Goal: Task Accomplishment & Management: Complete application form

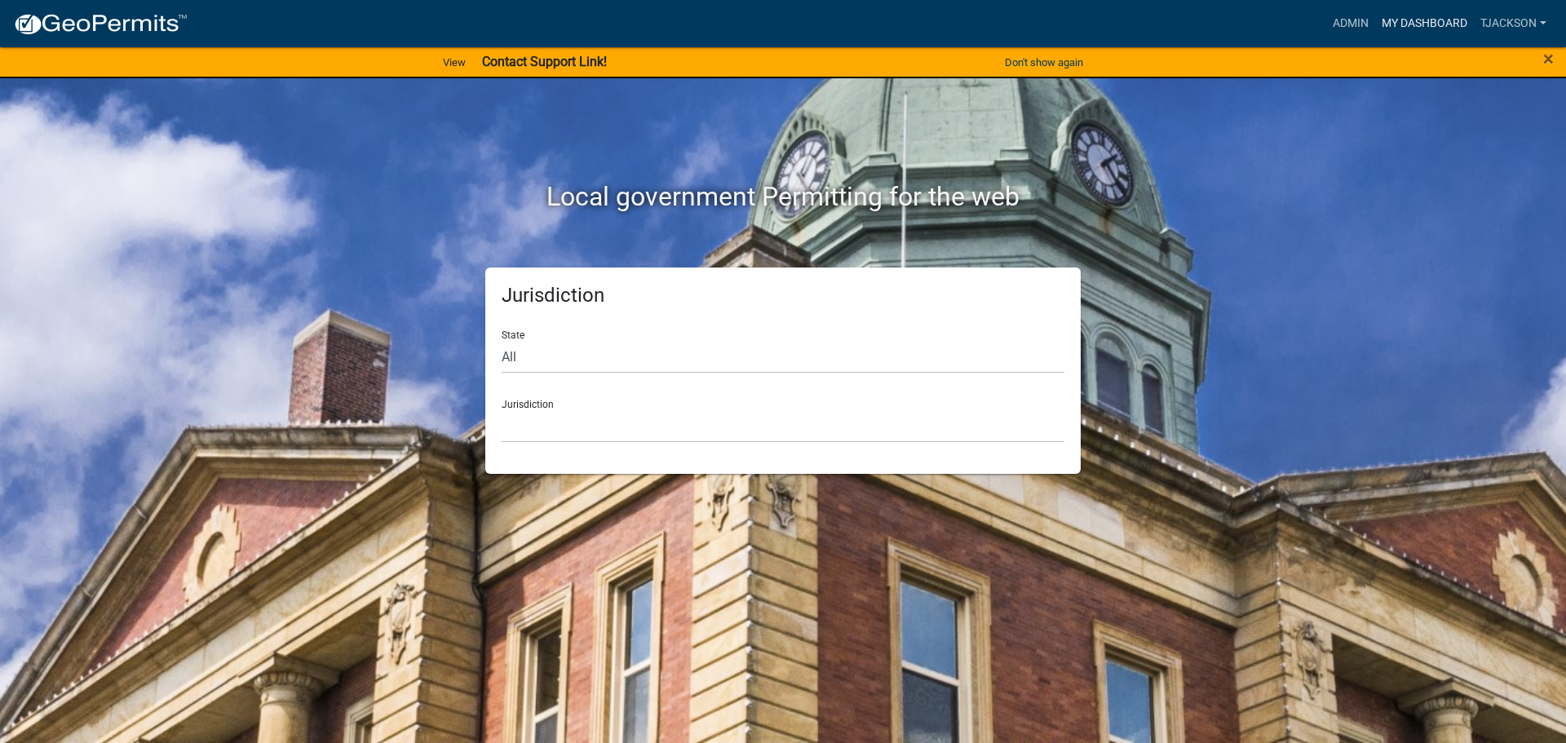
click at [1406, 26] on link "My Dashboard" at bounding box center [1424, 23] width 99 height 31
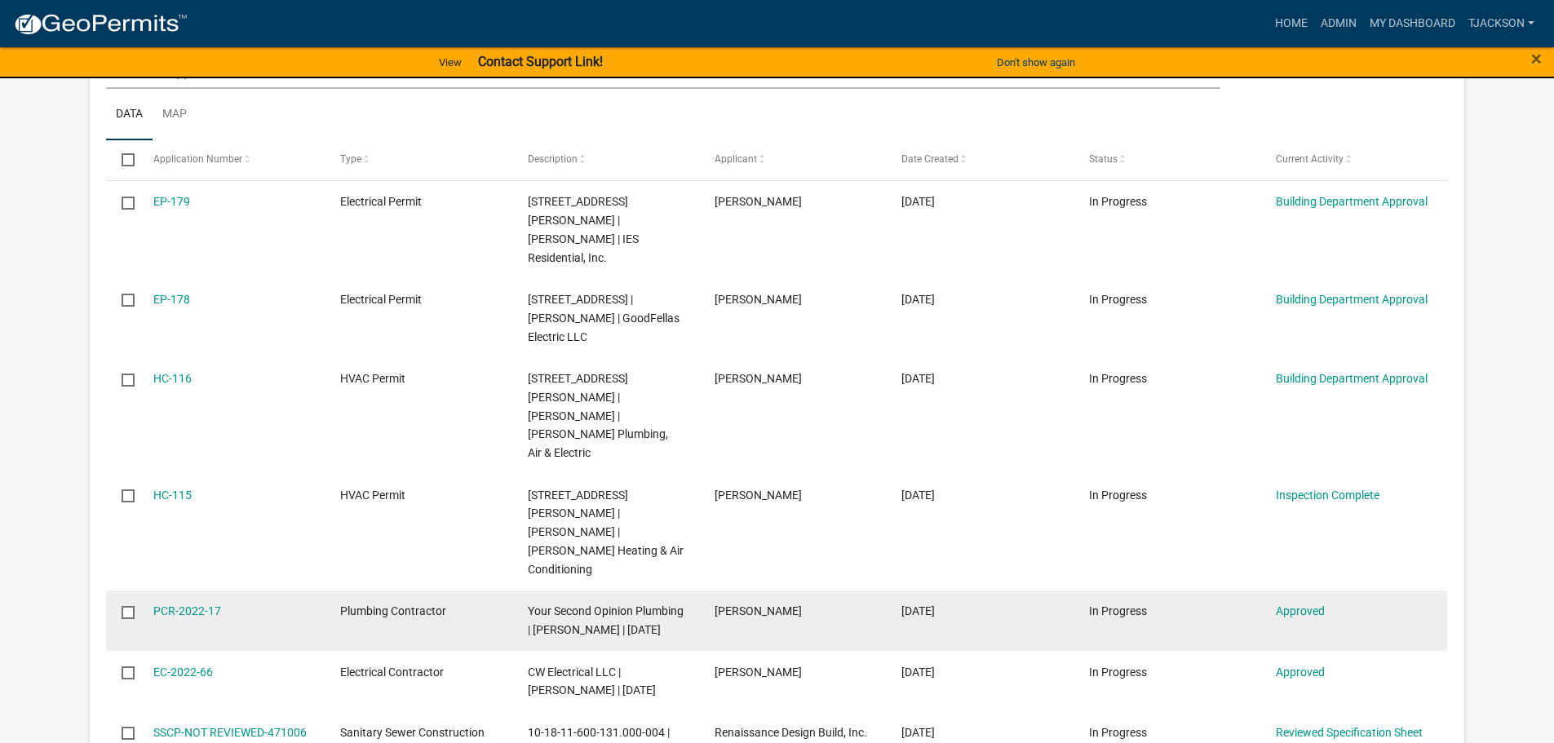
scroll to position [356, 0]
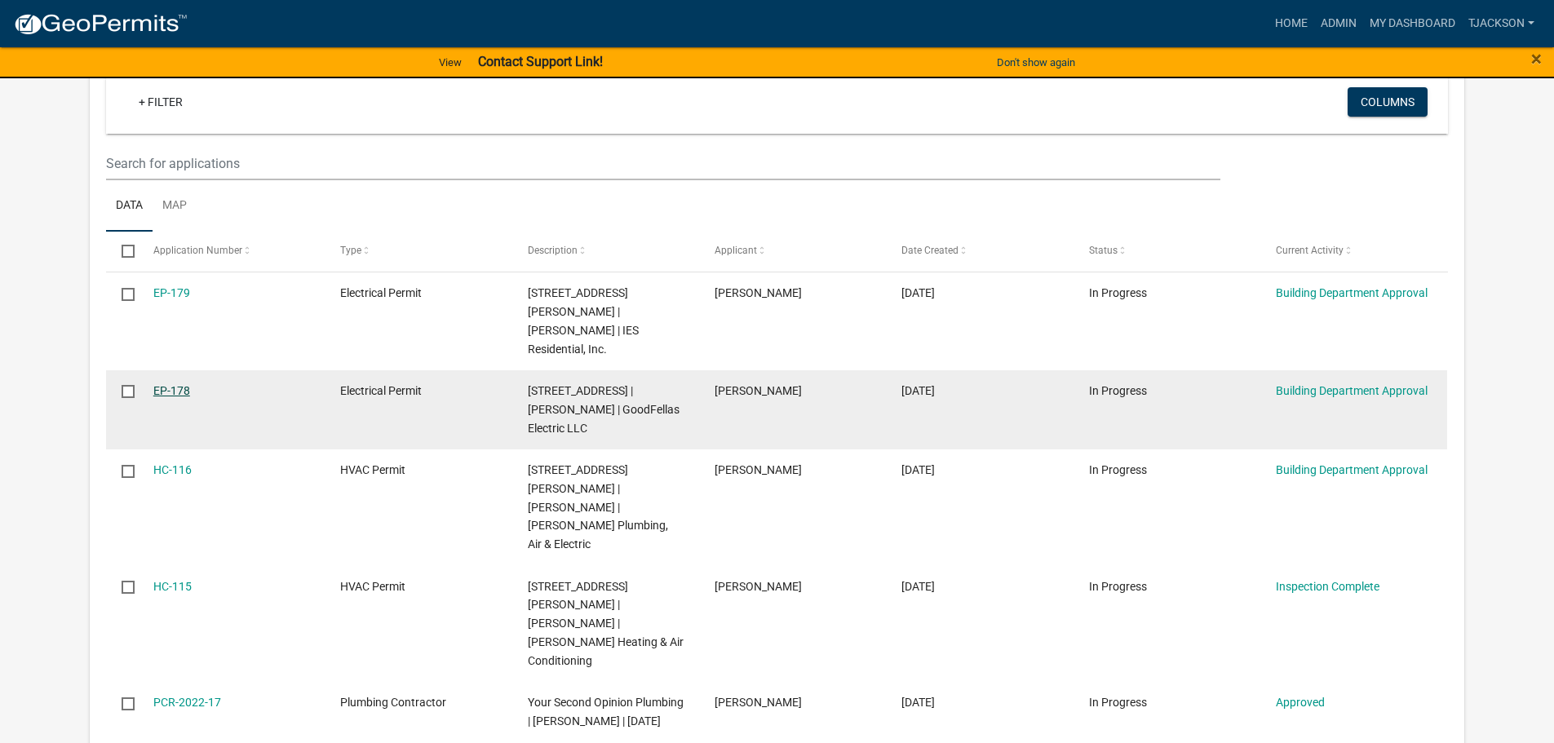
click at [162, 384] on link "EP-178" at bounding box center [171, 390] width 37 height 13
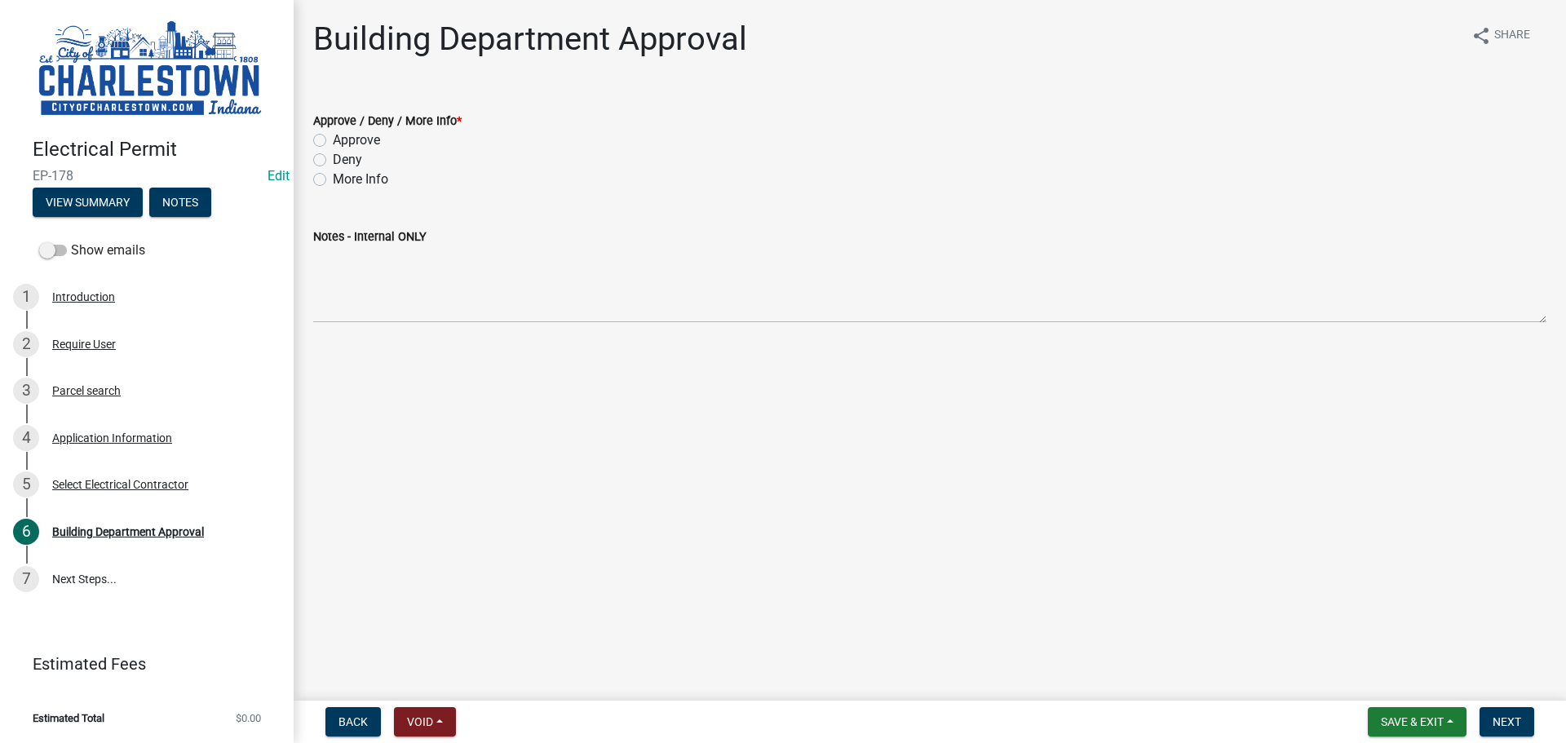
click at [333, 162] on label "Deny" at bounding box center [347, 160] width 29 height 20
click at [333, 161] on input "Deny" at bounding box center [338, 155] width 11 height 11
radio input "true"
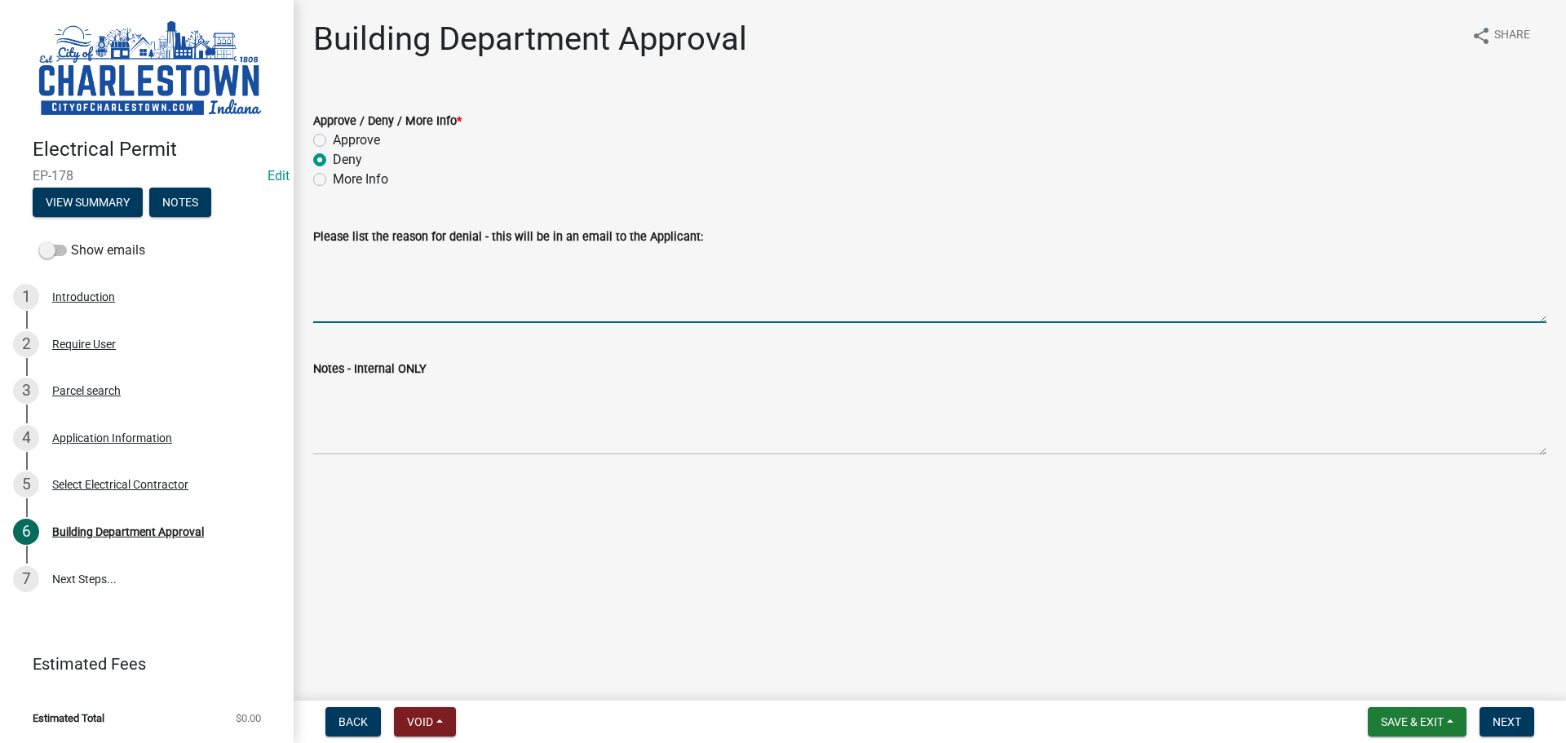
drag, startPoint x: 365, startPoint y: 295, endPoint x: 573, endPoint y: 352, distance: 214.9
click at [365, 296] on textarea "Please list the reason for denial - this will be in an email to the Applicant:" at bounding box center [929, 284] width 1233 height 77
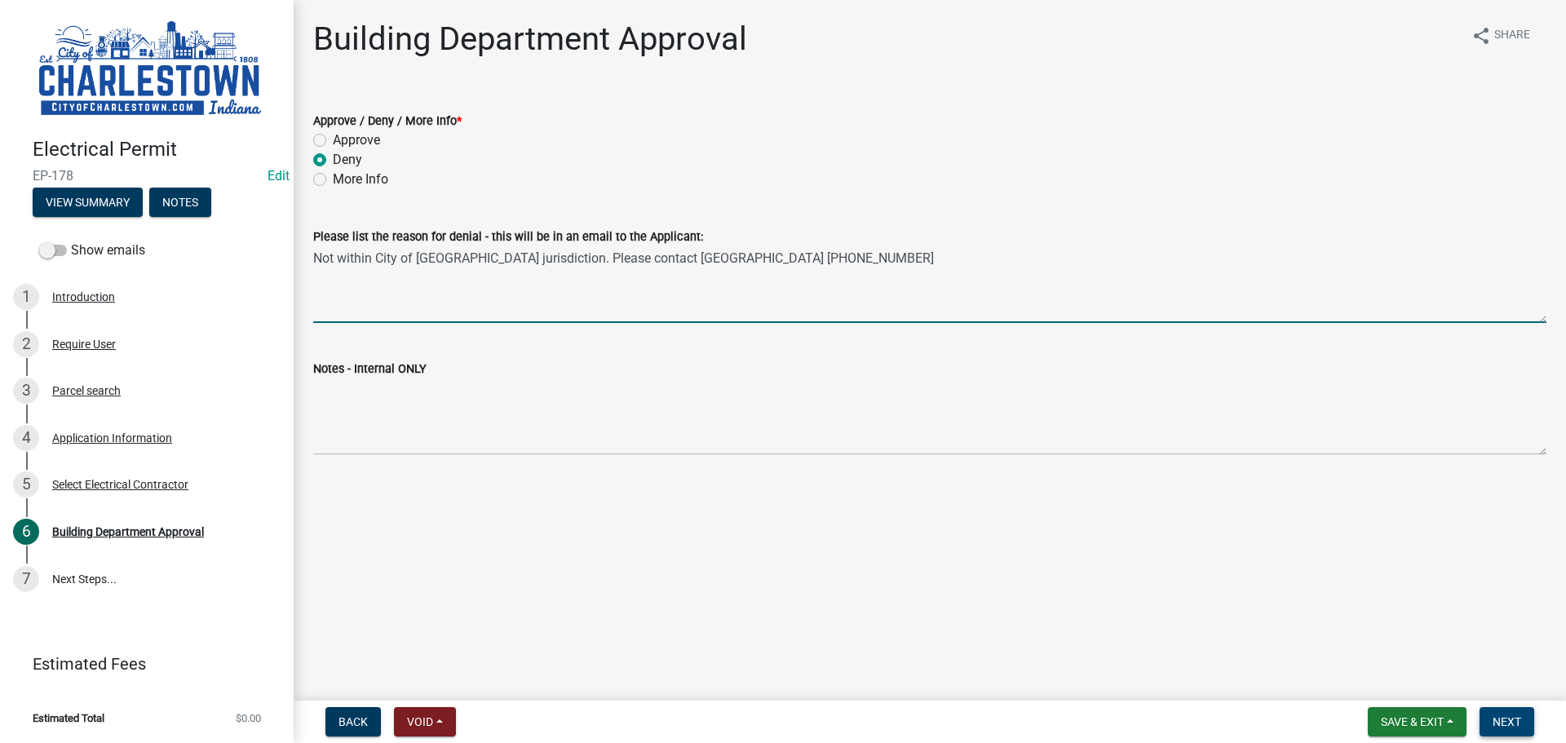
type textarea "Not within City of [GEOGRAPHIC_DATA] jurisdiction. Please contact [GEOGRAPHIC_D…"
click at [1501, 711] on button "Next" at bounding box center [1507, 721] width 55 height 29
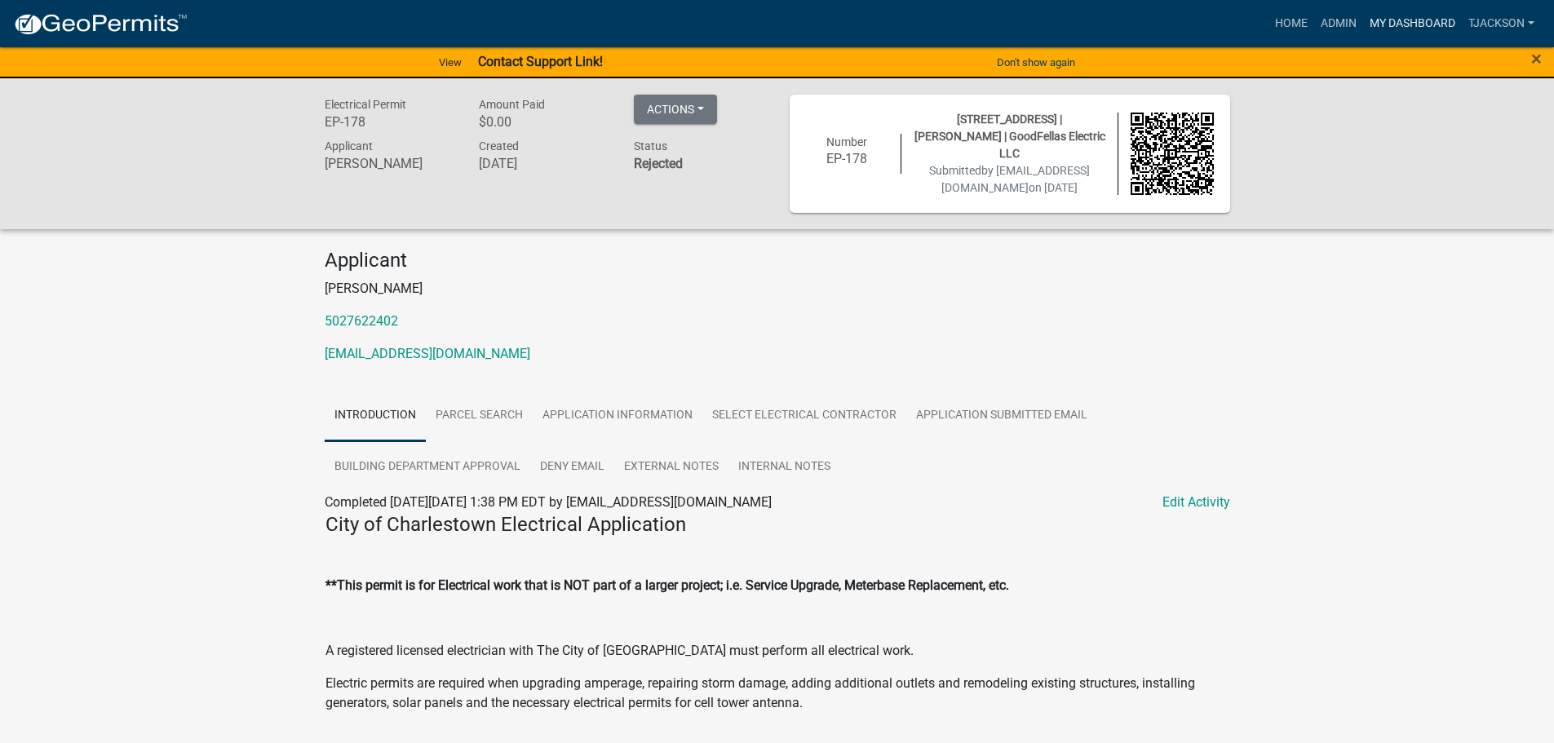
click at [1419, 13] on link "My Dashboard" at bounding box center [1412, 23] width 99 height 31
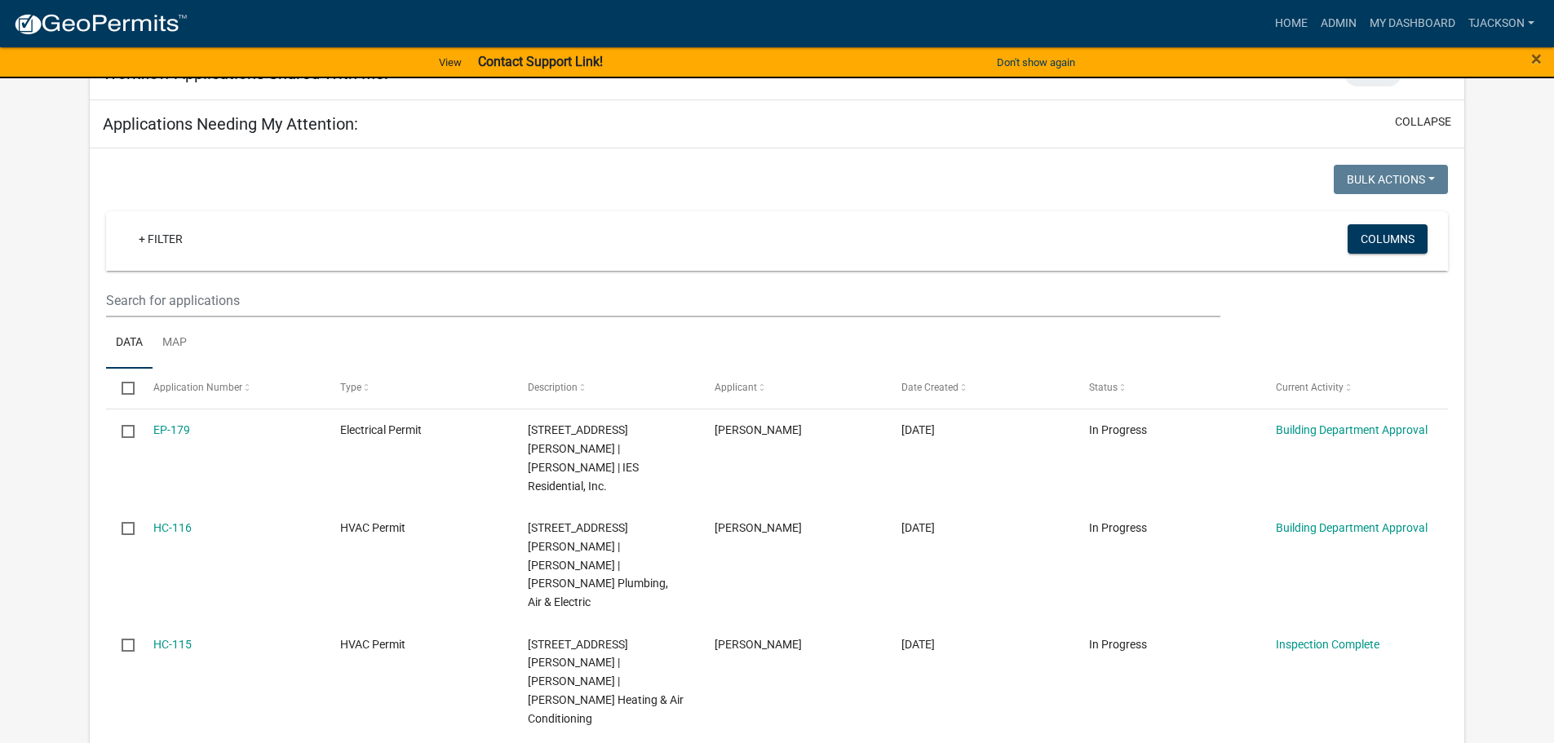
scroll to position [326, 0]
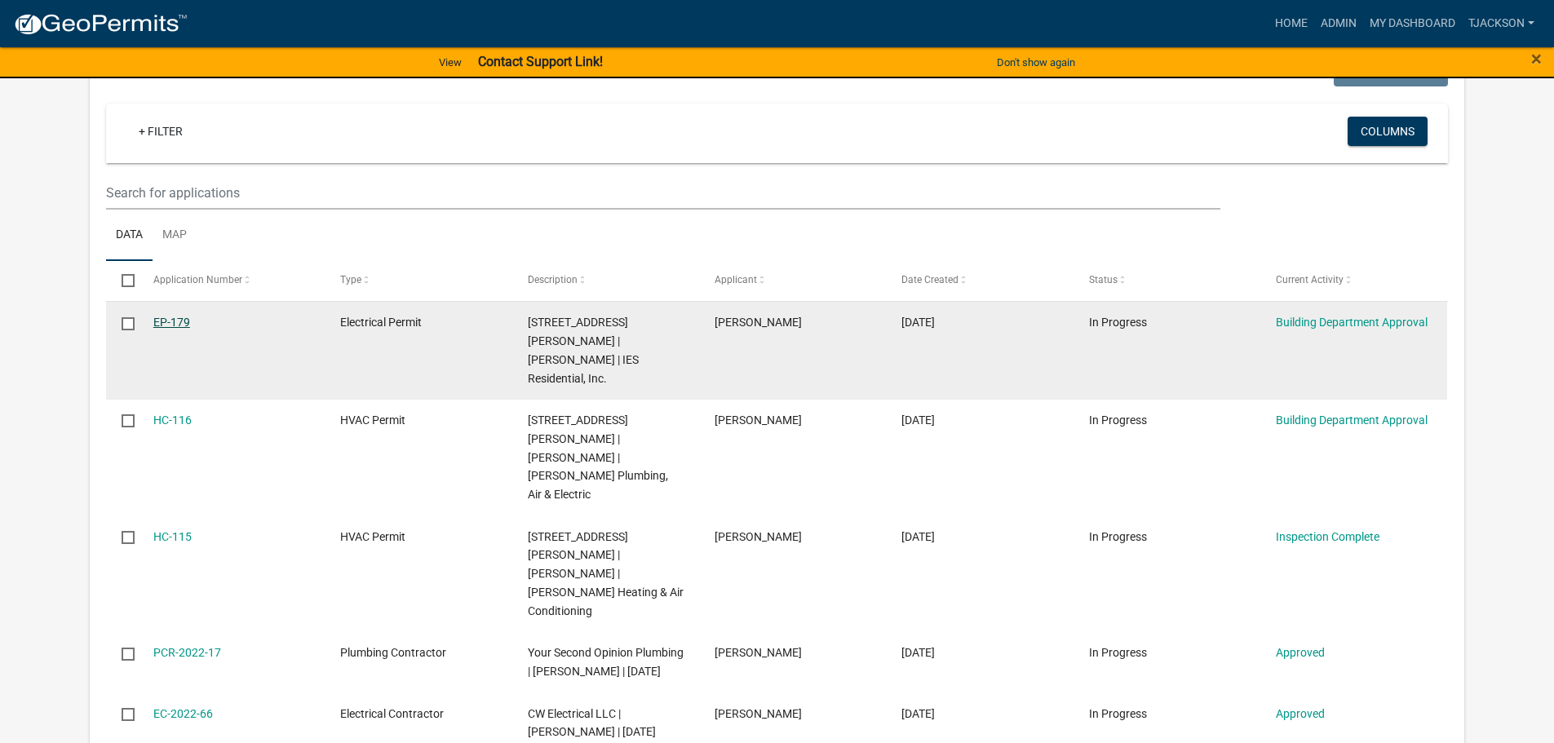
click at [162, 327] on link "EP-179" at bounding box center [171, 322] width 37 height 13
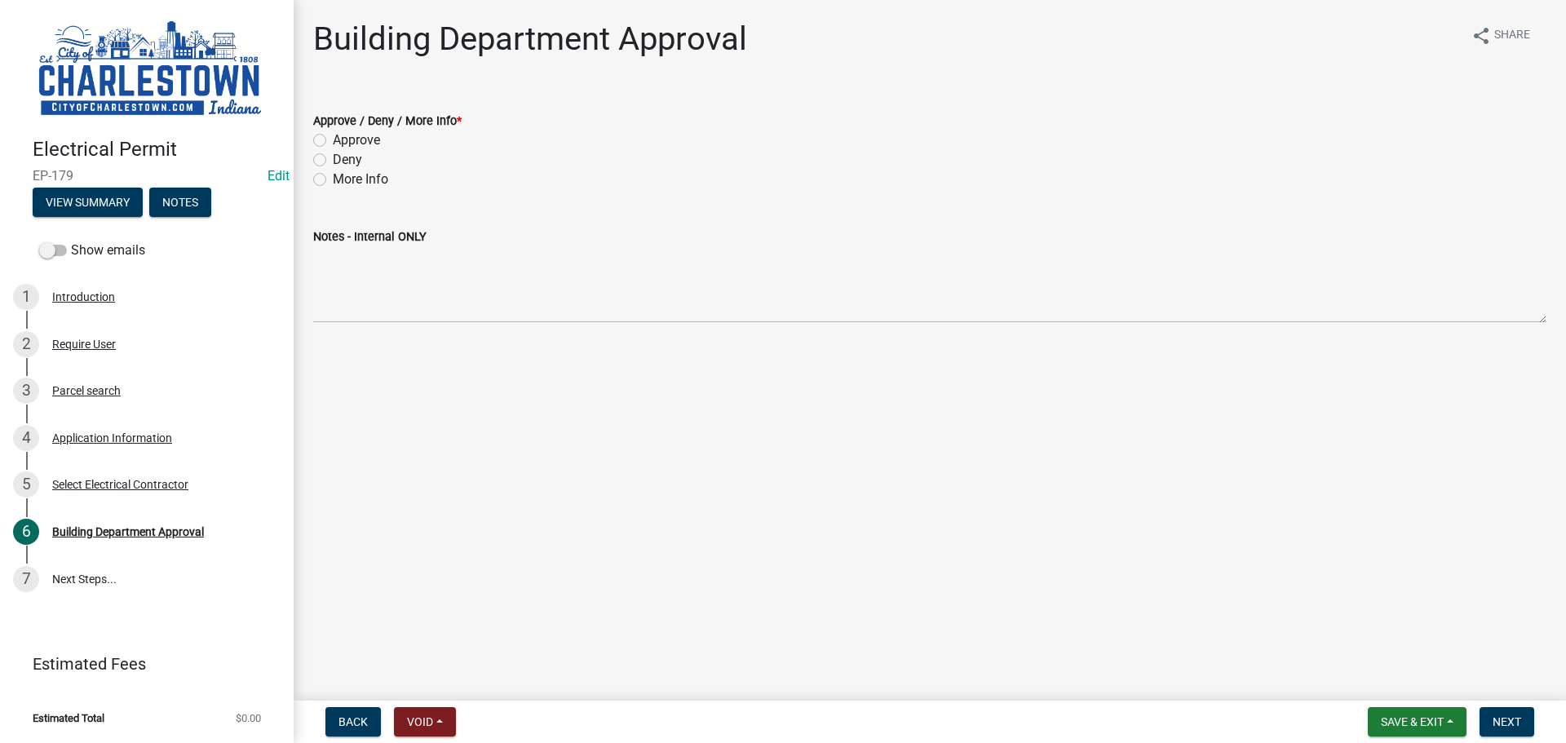
click at [333, 155] on label "Deny" at bounding box center [347, 160] width 29 height 20
click at [333, 155] on input "Deny" at bounding box center [338, 155] width 11 height 11
radio input "true"
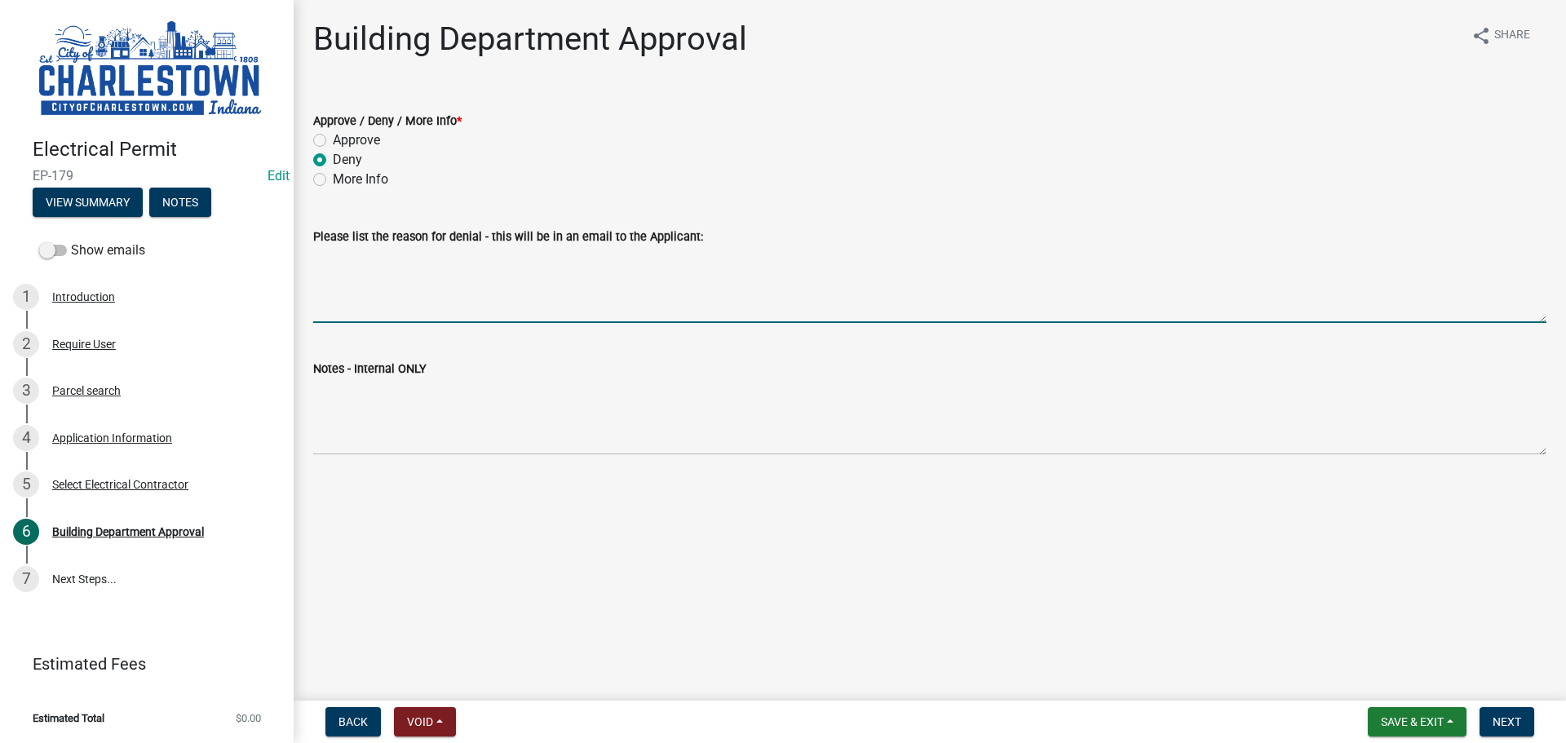
click at [387, 305] on textarea "Please list the reason for denial - this will be in an email to the Applicant:" at bounding box center [929, 284] width 1233 height 77
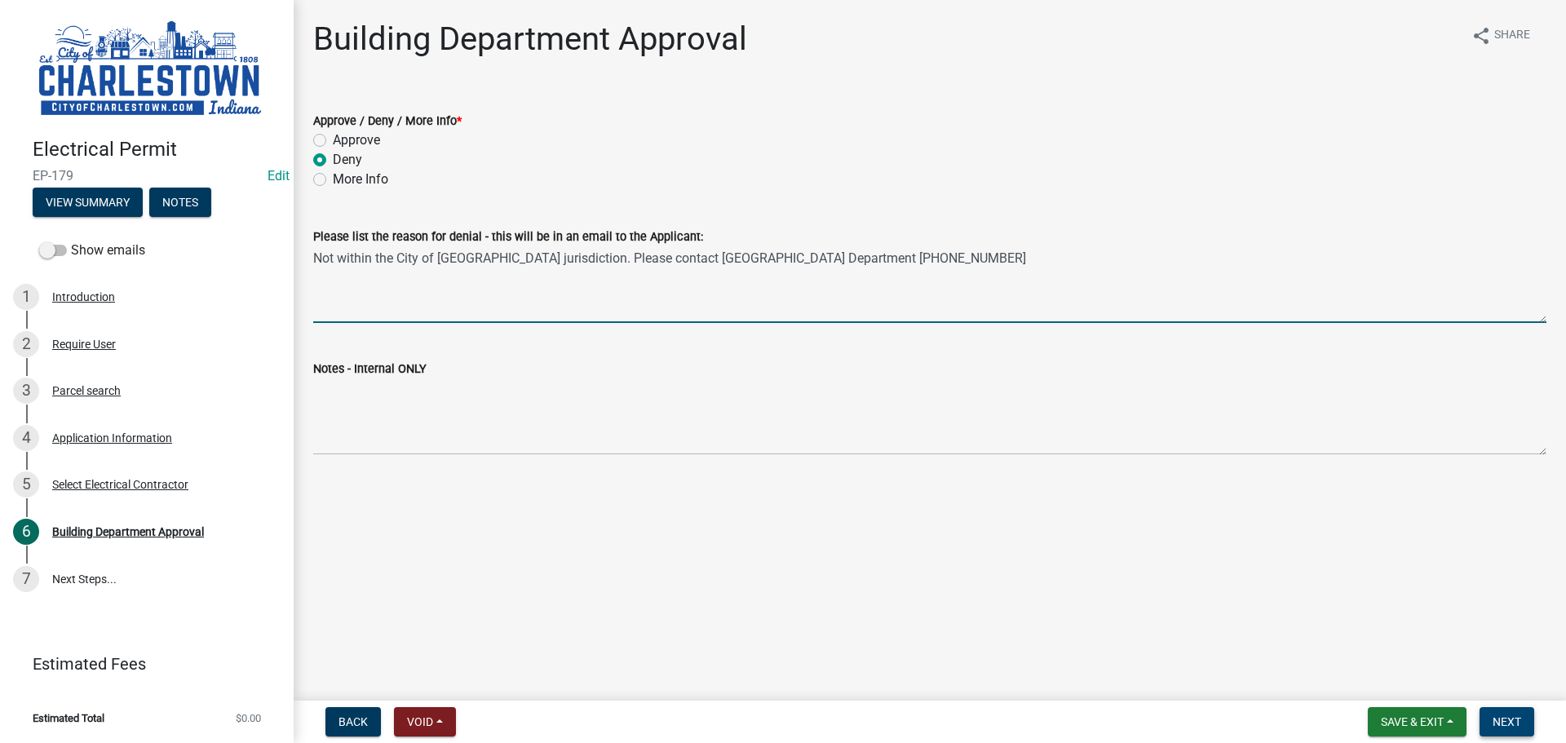
type textarea "Not within the City of [GEOGRAPHIC_DATA] jurisdiction. Please contact [GEOGRAPH…"
click at [1489, 715] on button "Next" at bounding box center [1507, 721] width 55 height 29
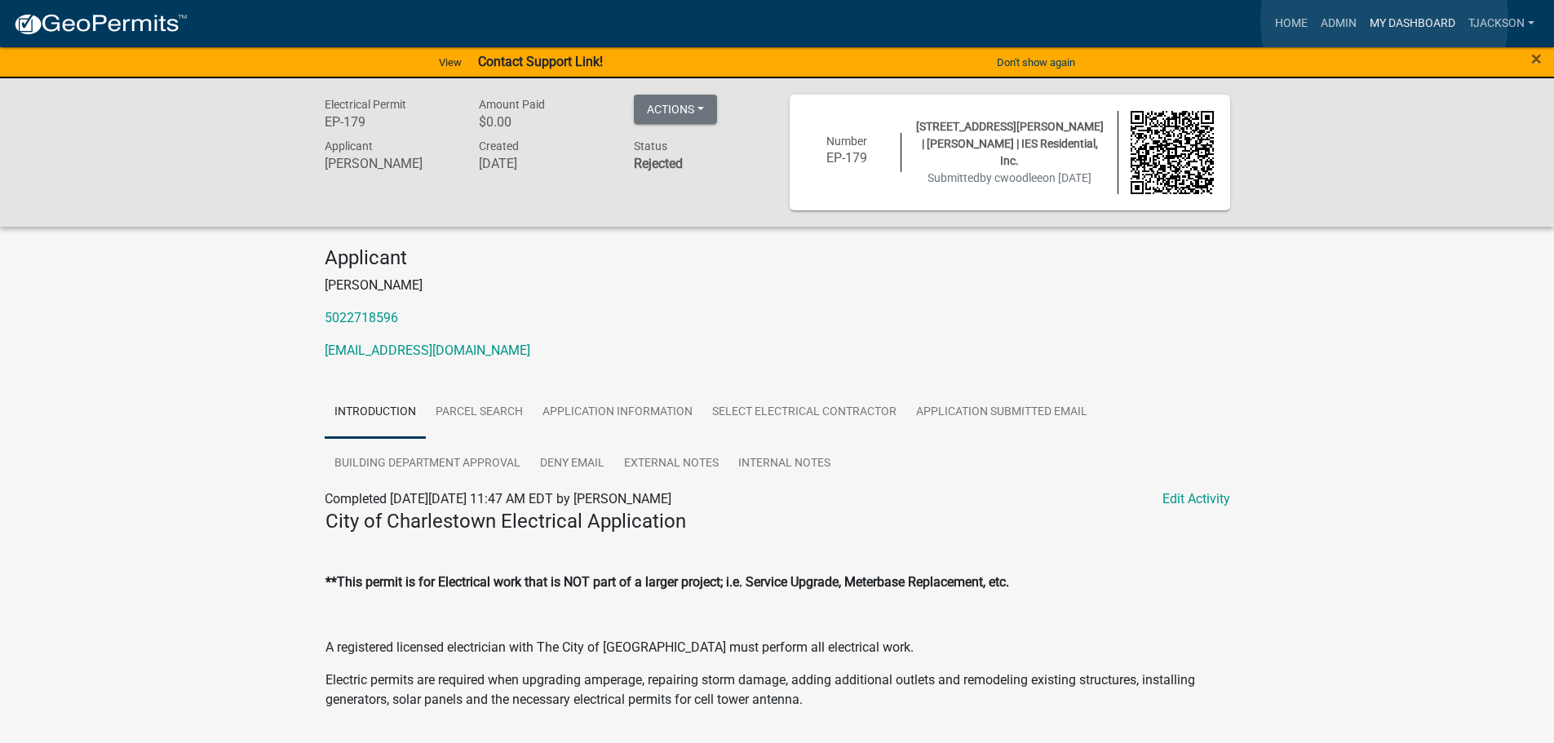
click at [1384, 20] on link "My Dashboard" at bounding box center [1412, 23] width 99 height 31
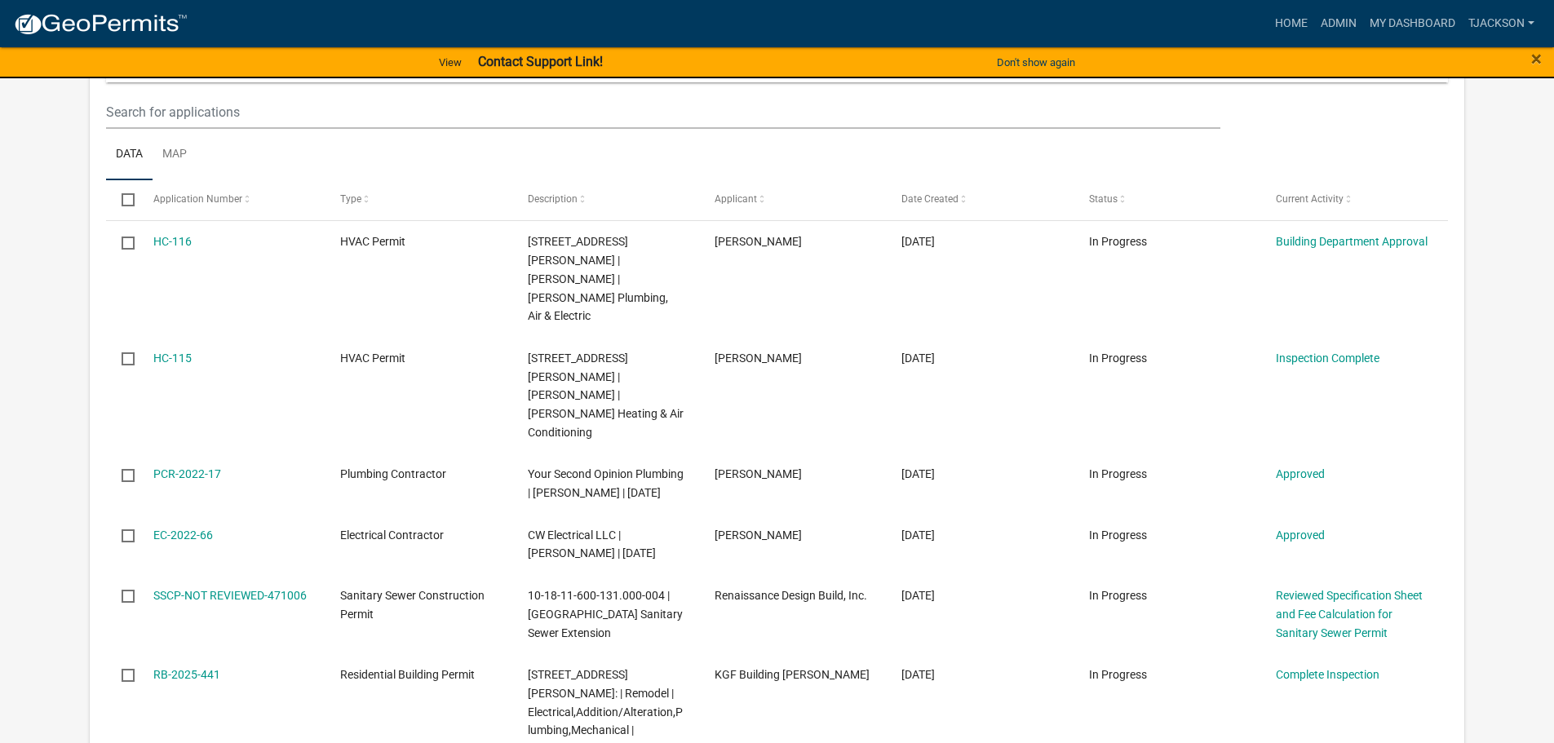
scroll to position [408, 0]
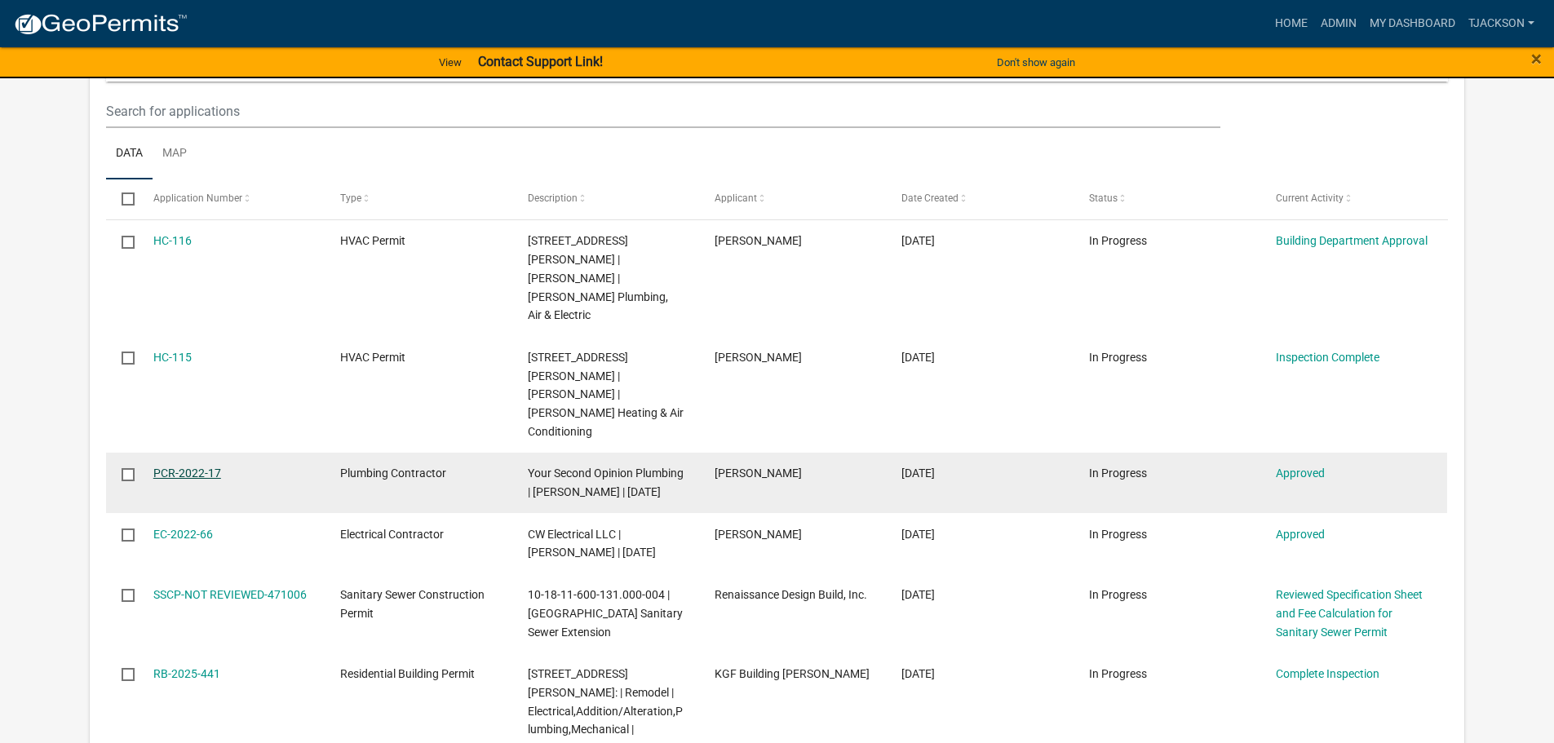
click at [188, 467] on link "PCR-2022-17" at bounding box center [187, 473] width 68 height 13
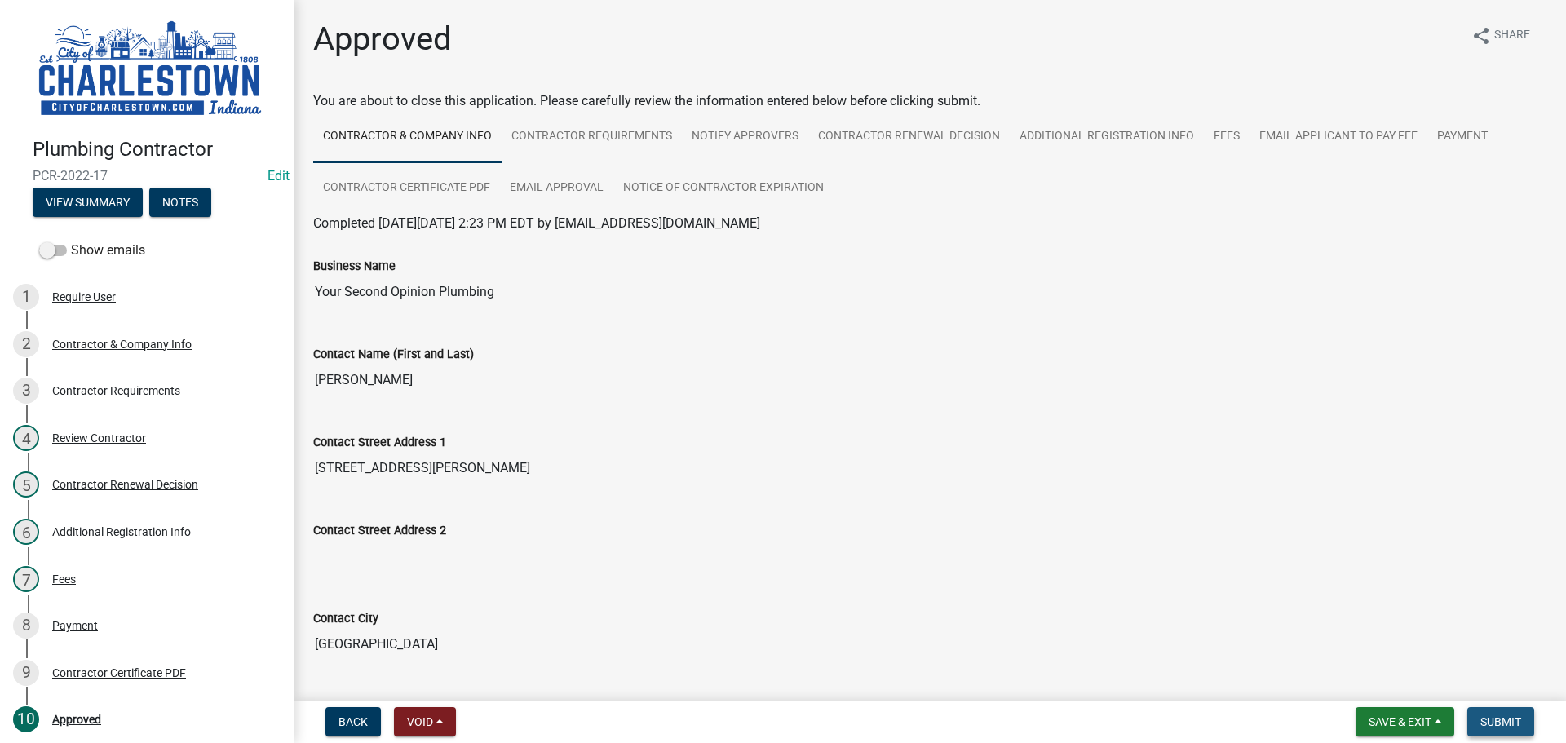
click at [1503, 711] on button "Submit" at bounding box center [1501, 721] width 67 height 29
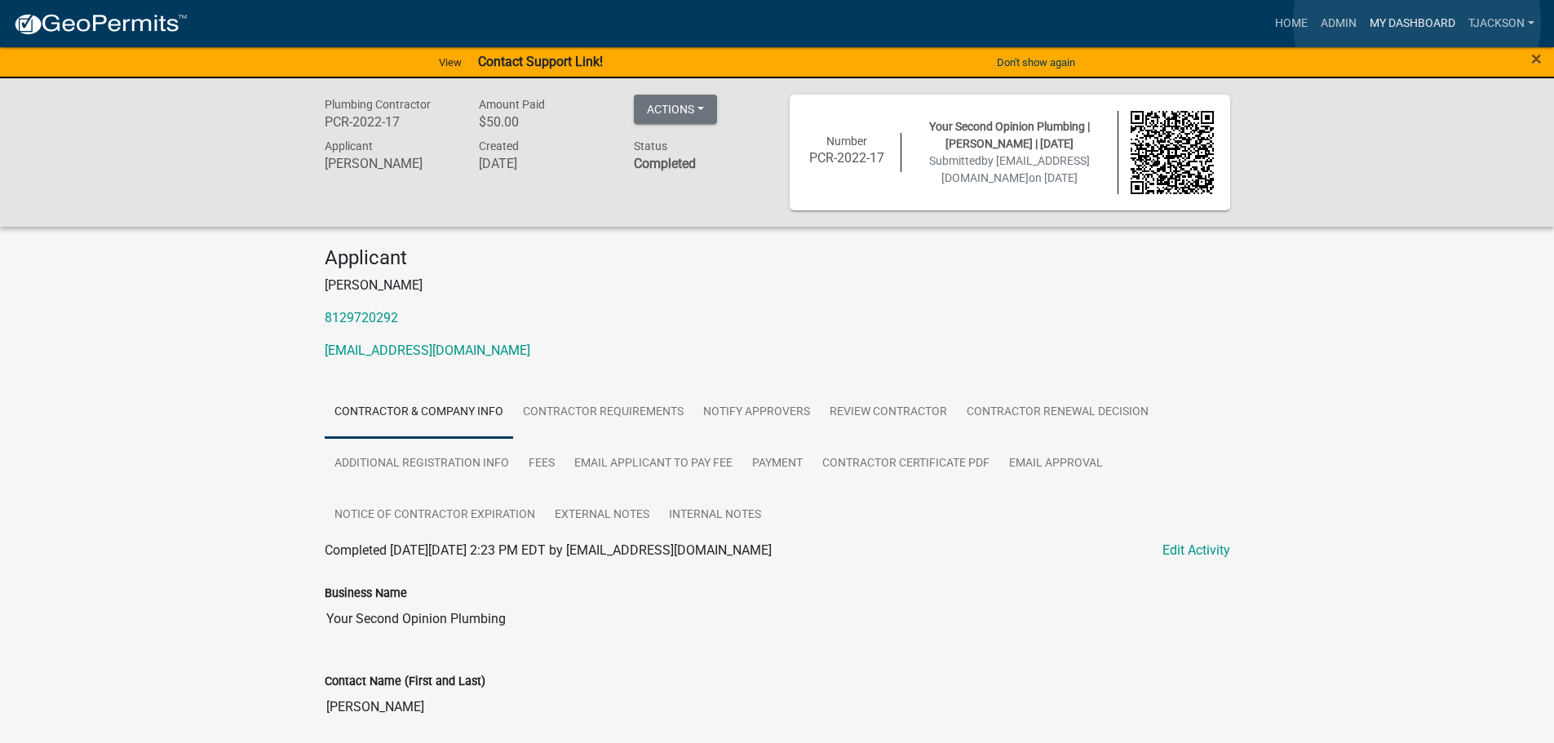
click at [1417, 22] on link "My Dashboard" at bounding box center [1412, 23] width 99 height 31
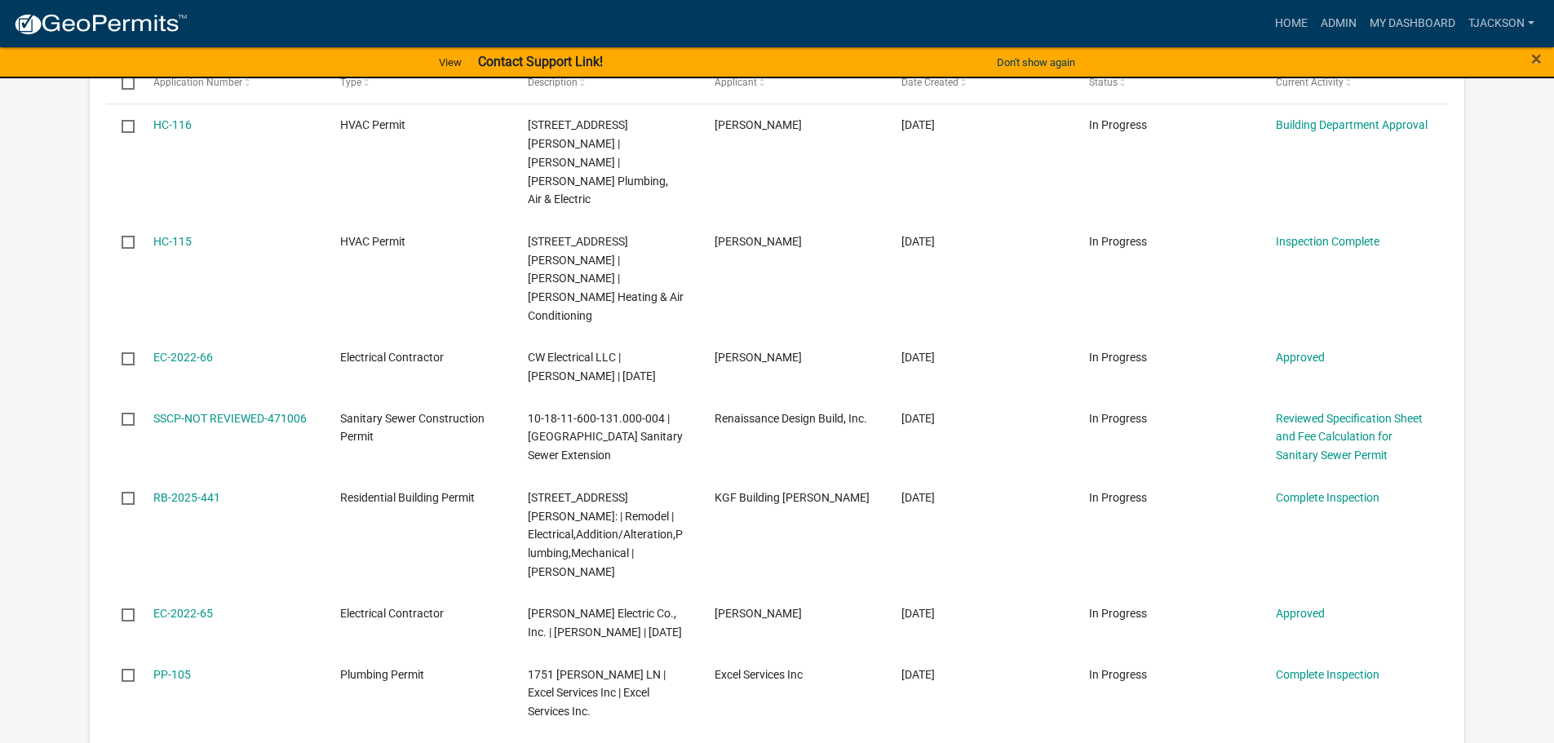
scroll to position [571, 0]
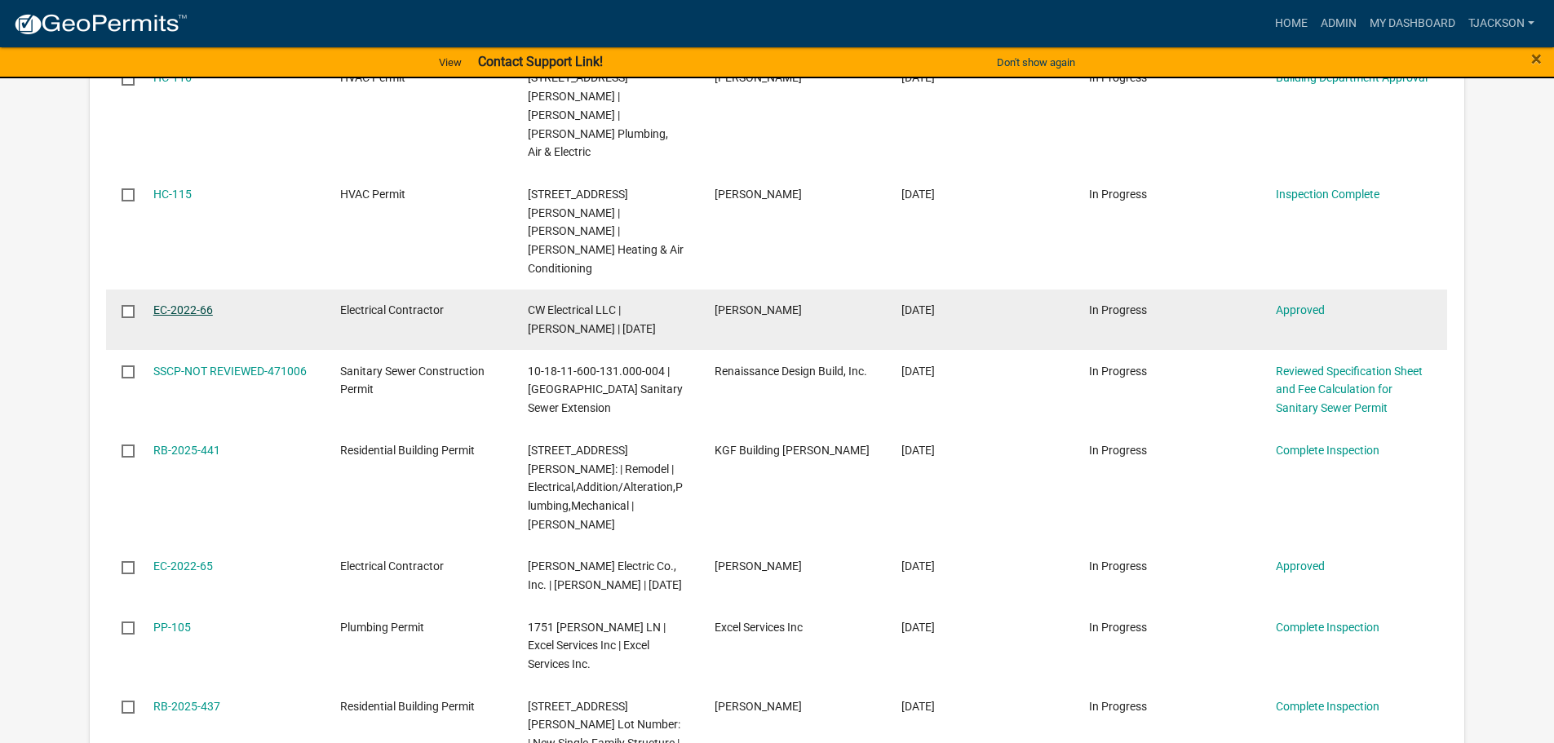
click at [172, 303] on link "EC-2022-66" at bounding box center [183, 309] width 60 height 13
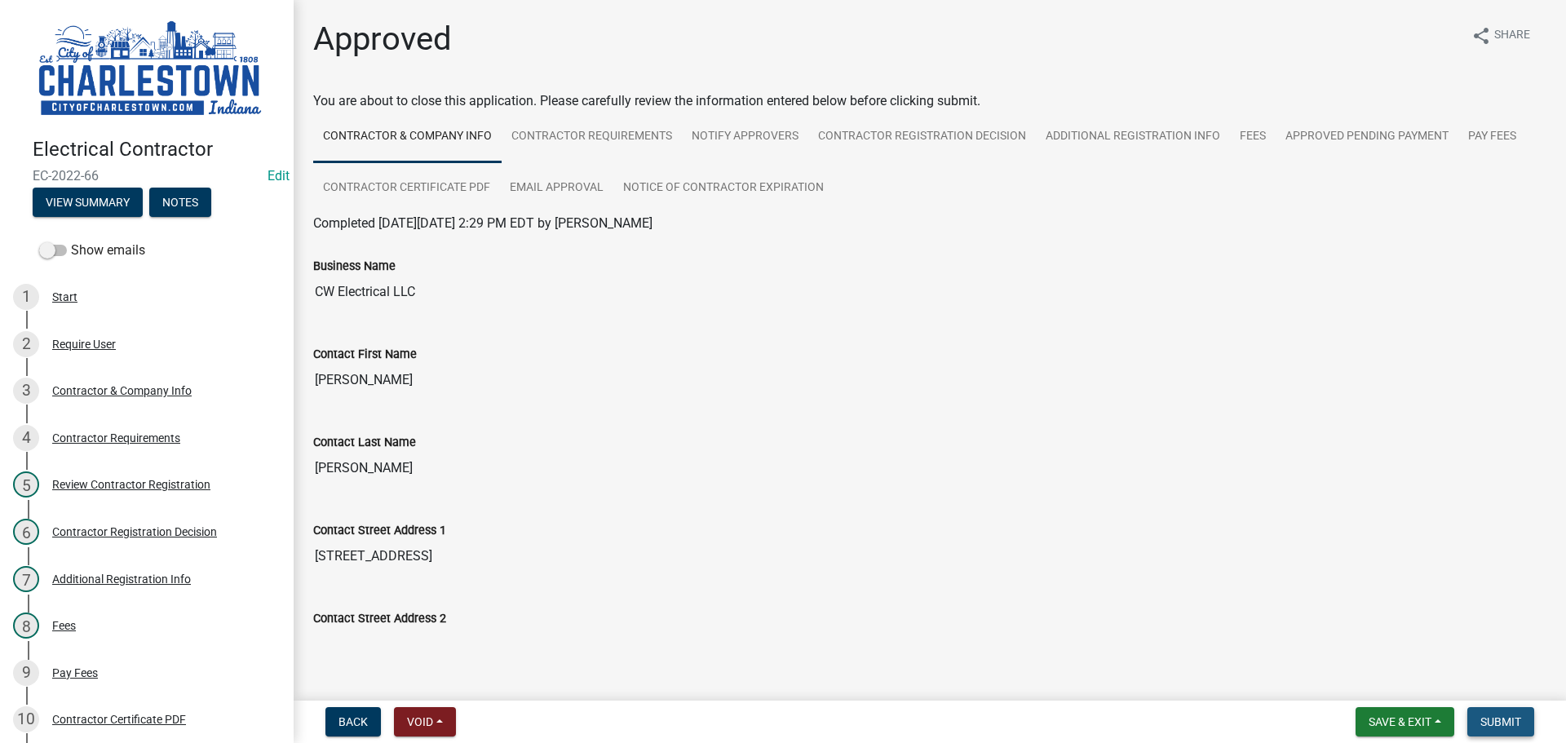
click at [1490, 714] on button "Submit" at bounding box center [1501, 721] width 67 height 29
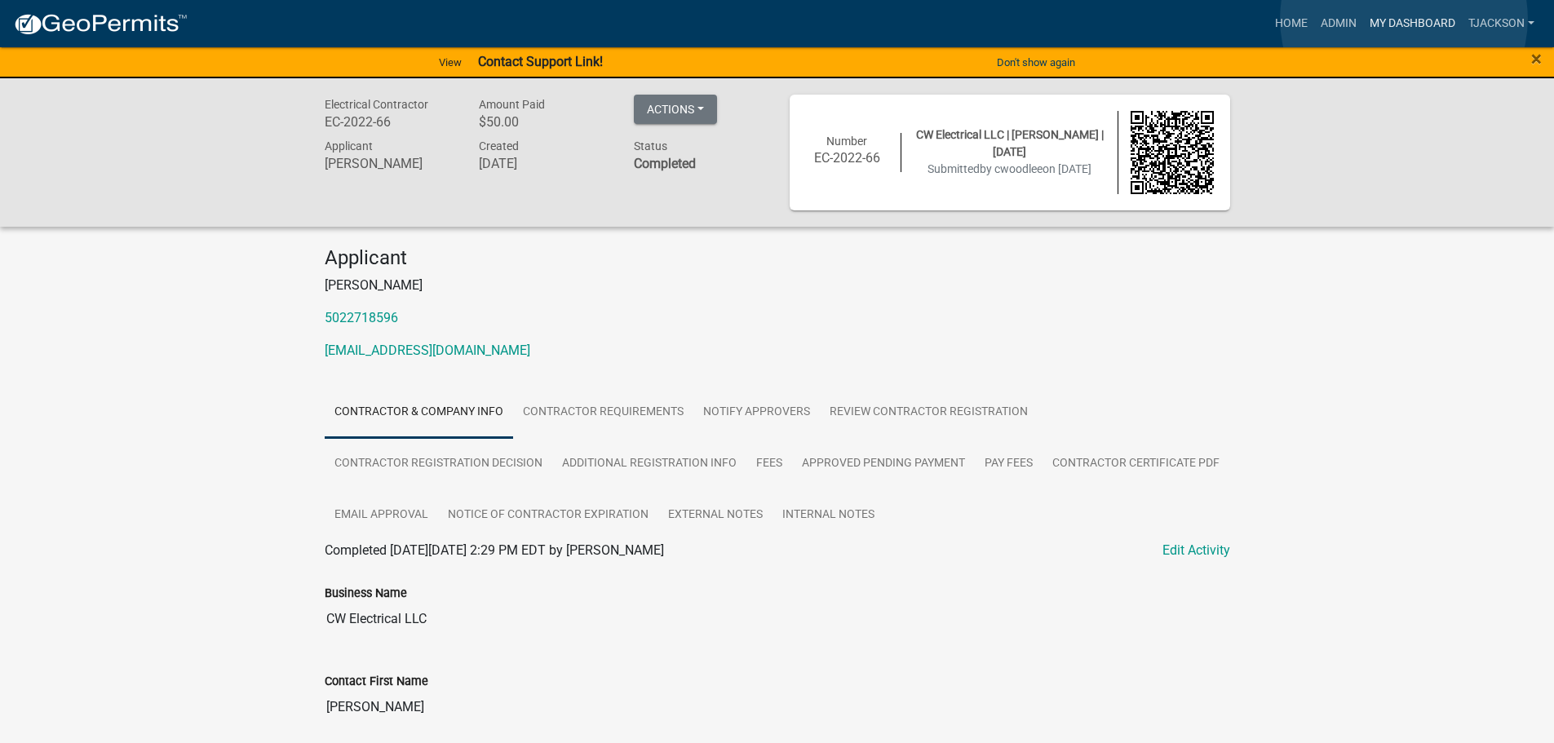
click at [1404, 19] on link "My Dashboard" at bounding box center [1412, 23] width 99 height 31
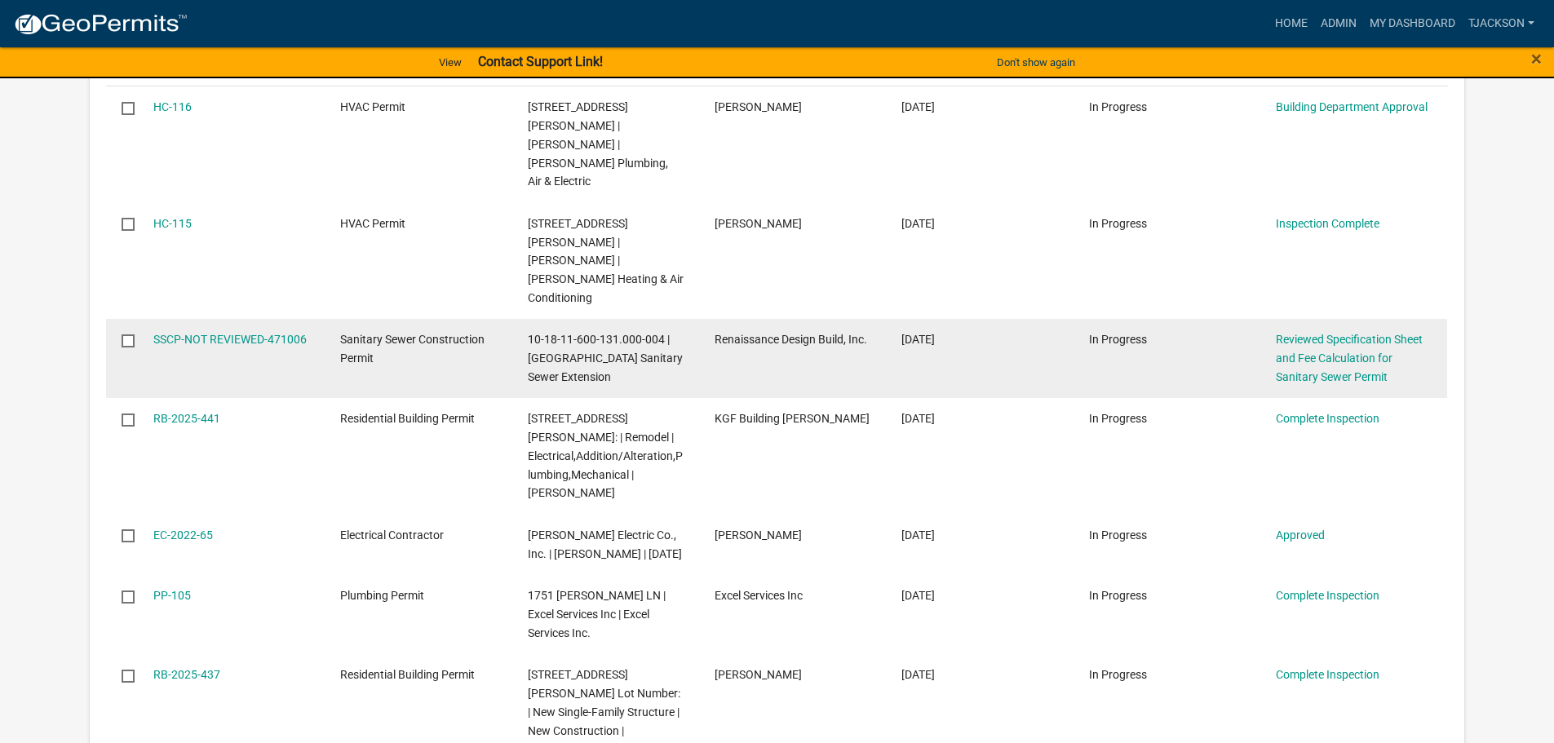
scroll to position [571, 0]
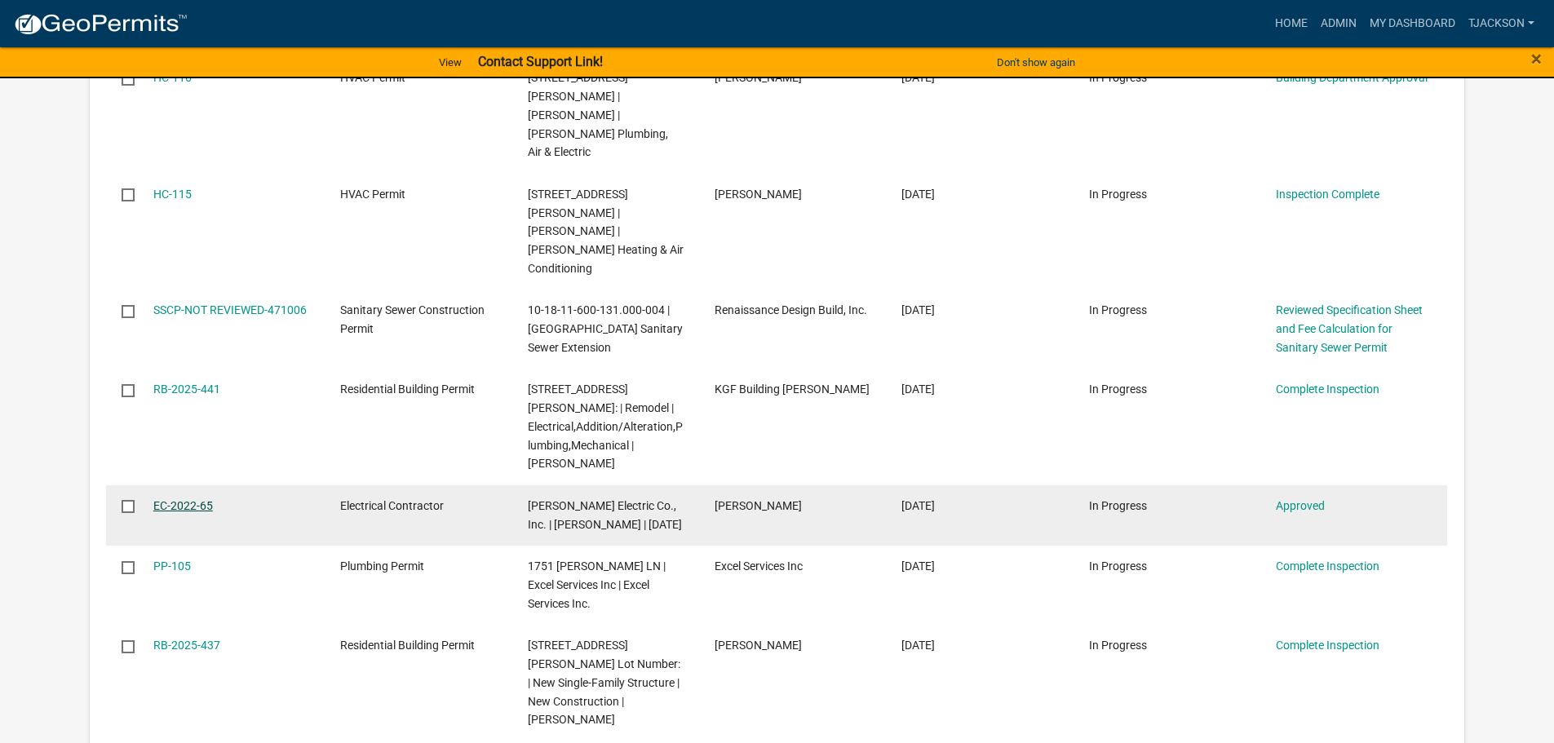
click at [185, 499] on link "EC-2022-65" at bounding box center [183, 505] width 60 height 13
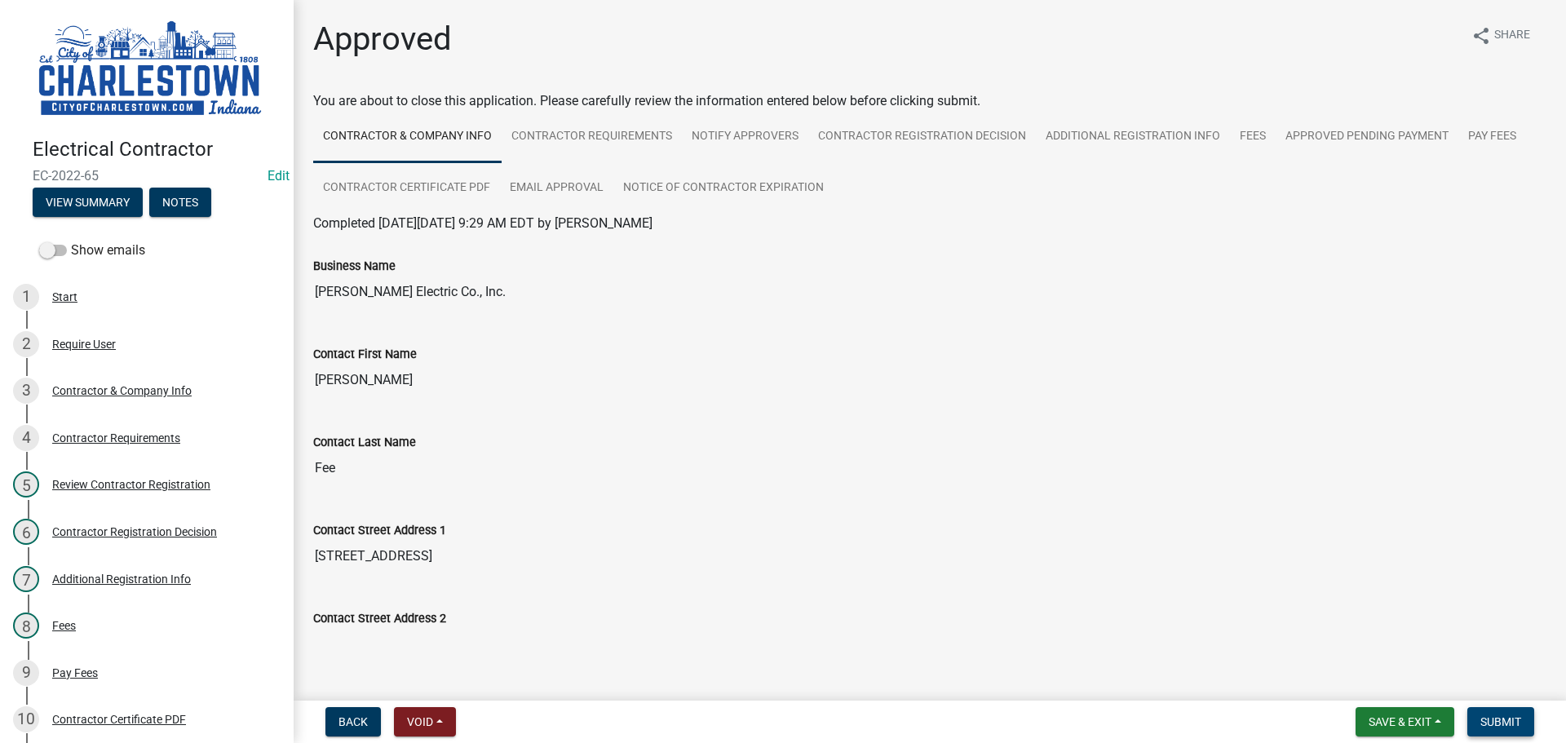
click at [1510, 712] on button "Submit" at bounding box center [1501, 721] width 67 height 29
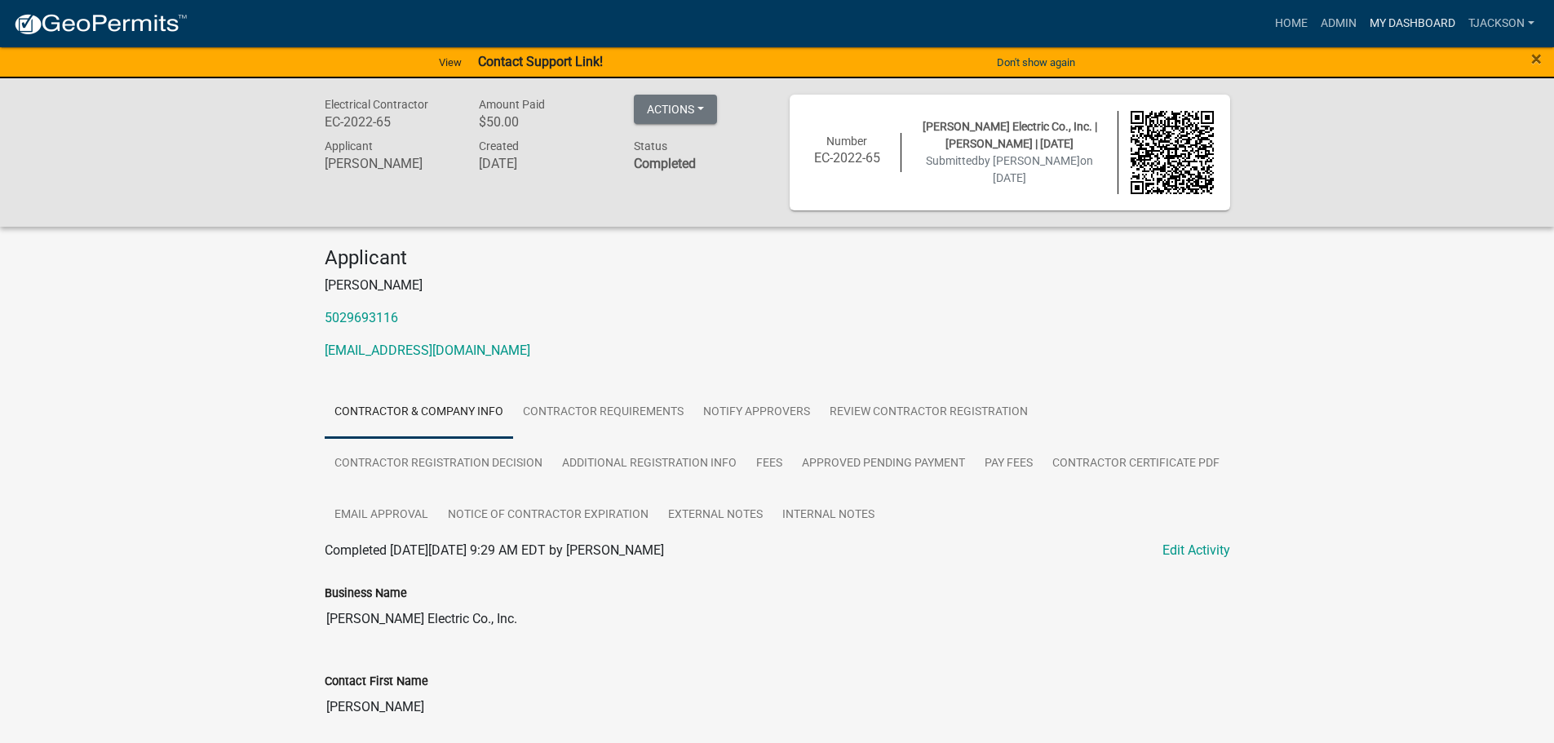
click at [1419, 18] on link "My Dashboard" at bounding box center [1412, 23] width 99 height 31
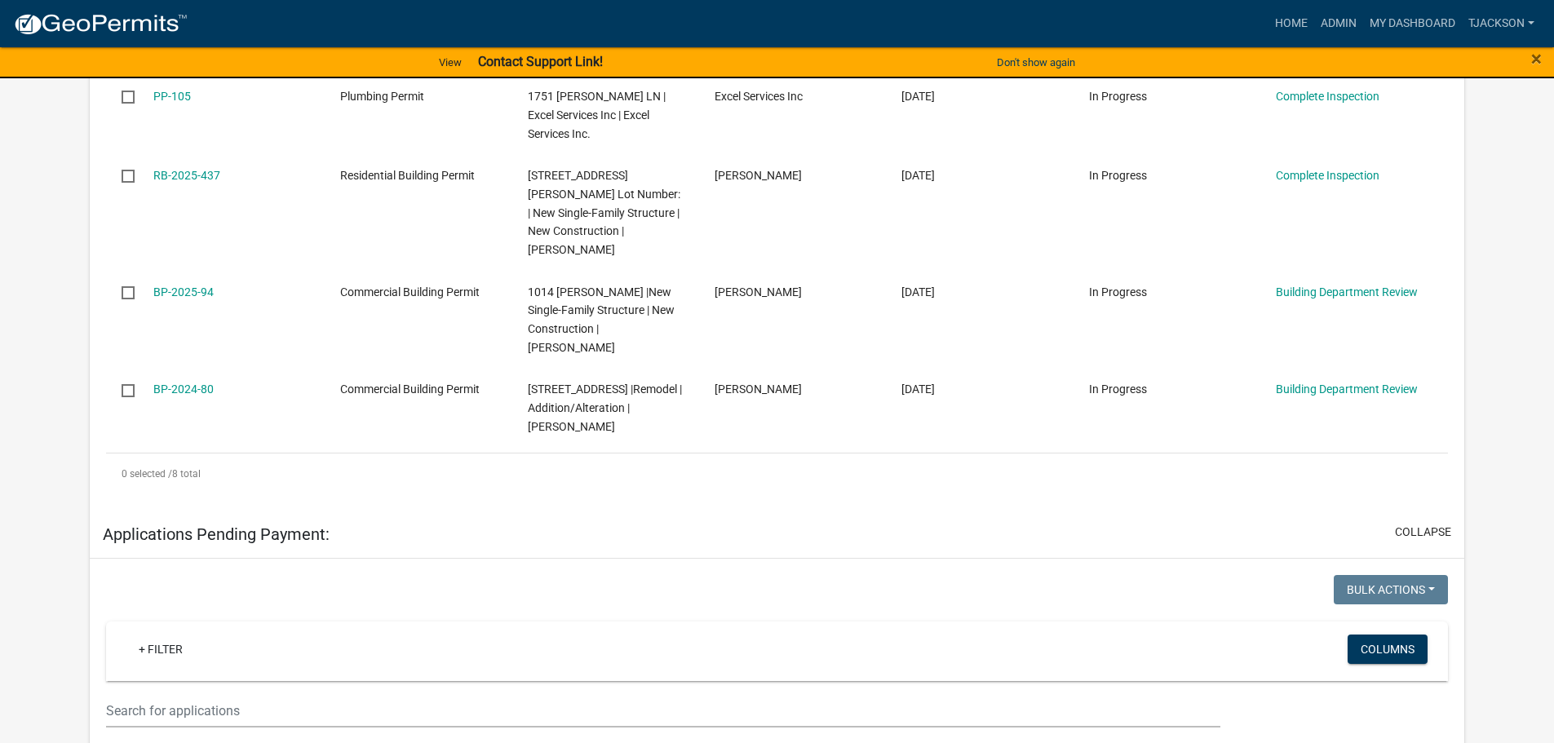
scroll to position [979, 0]
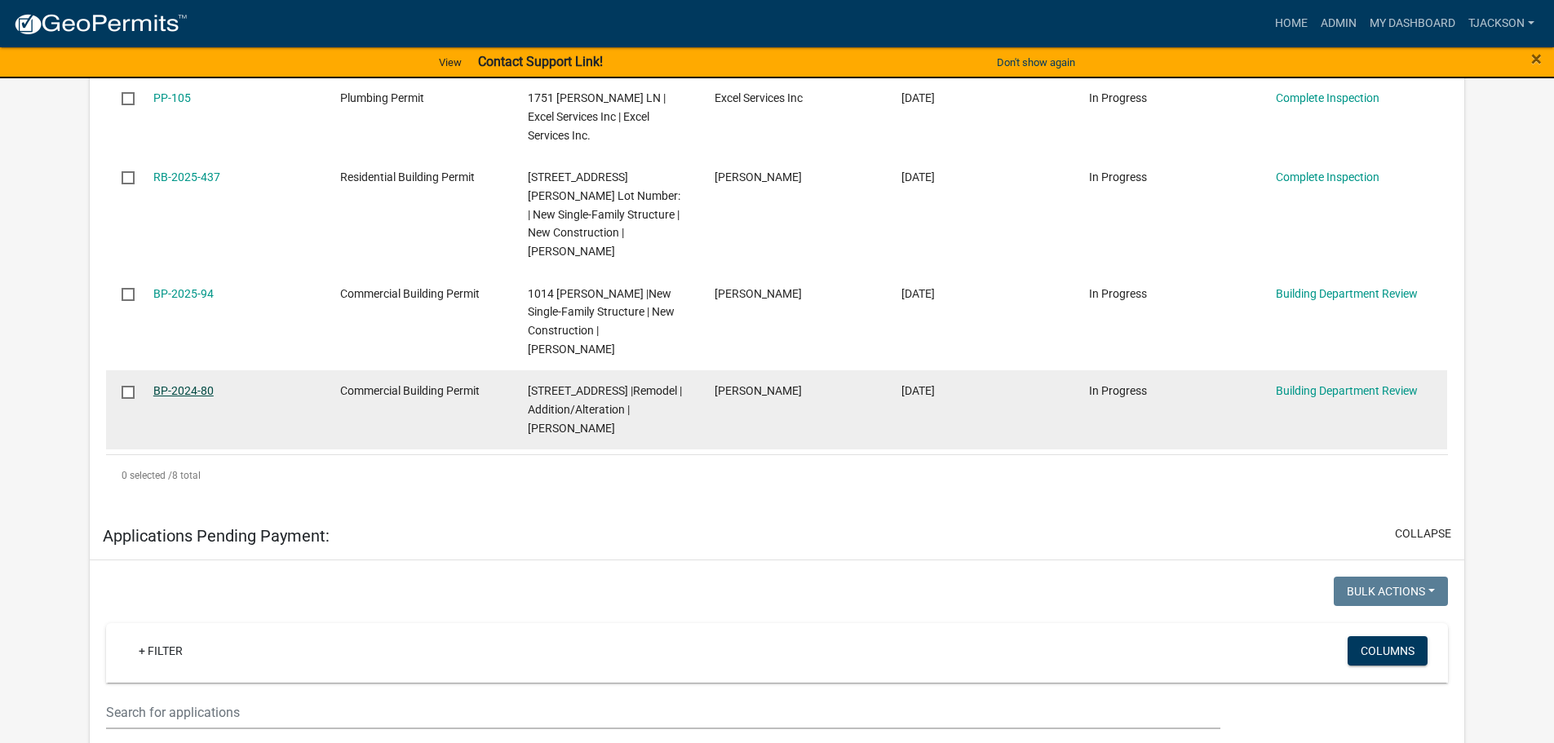
click at [172, 384] on link "BP-2024-80" at bounding box center [183, 390] width 60 height 13
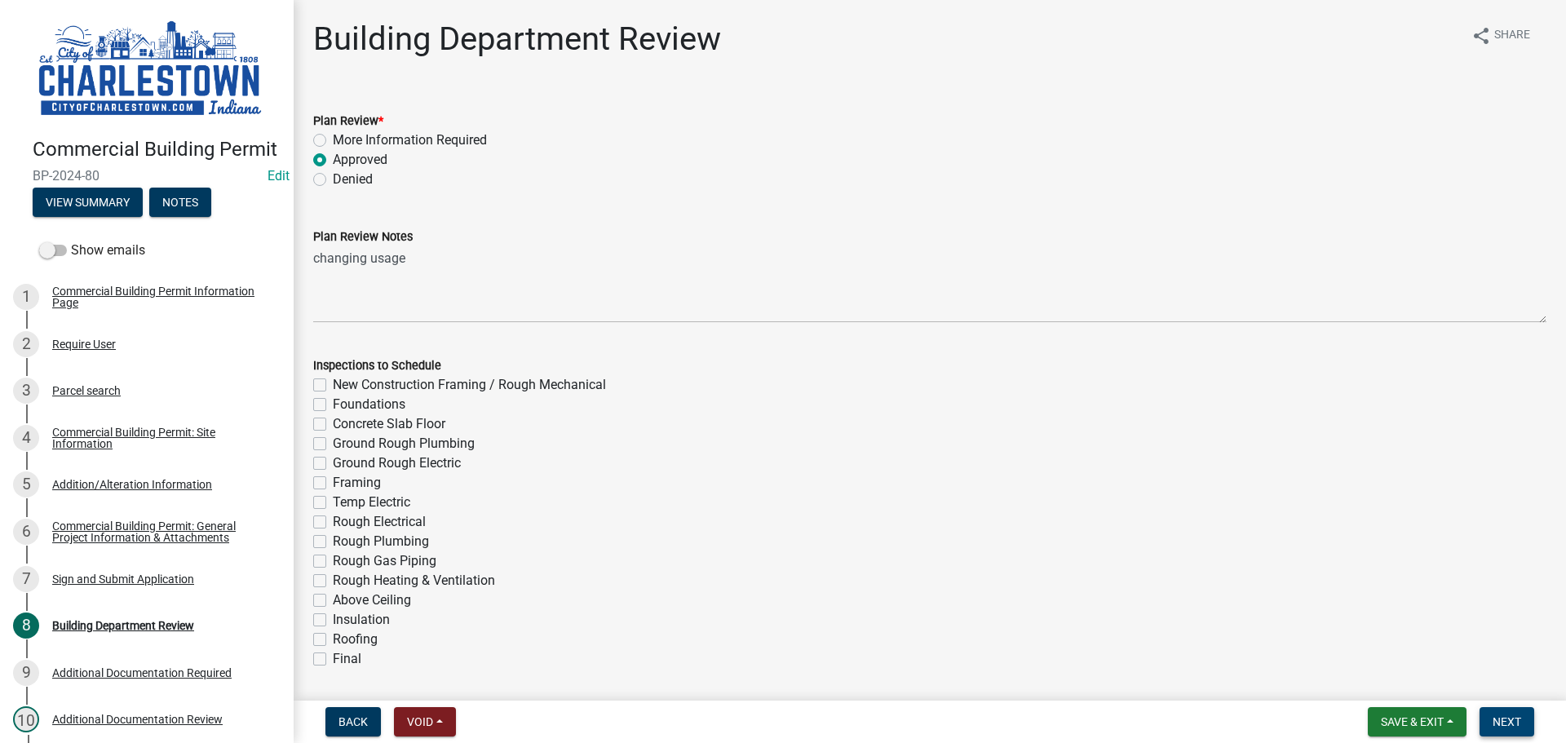
click at [1518, 720] on span "Next" at bounding box center [1507, 721] width 29 height 13
click at [1508, 720] on span "Next" at bounding box center [1507, 721] width 29 height 13
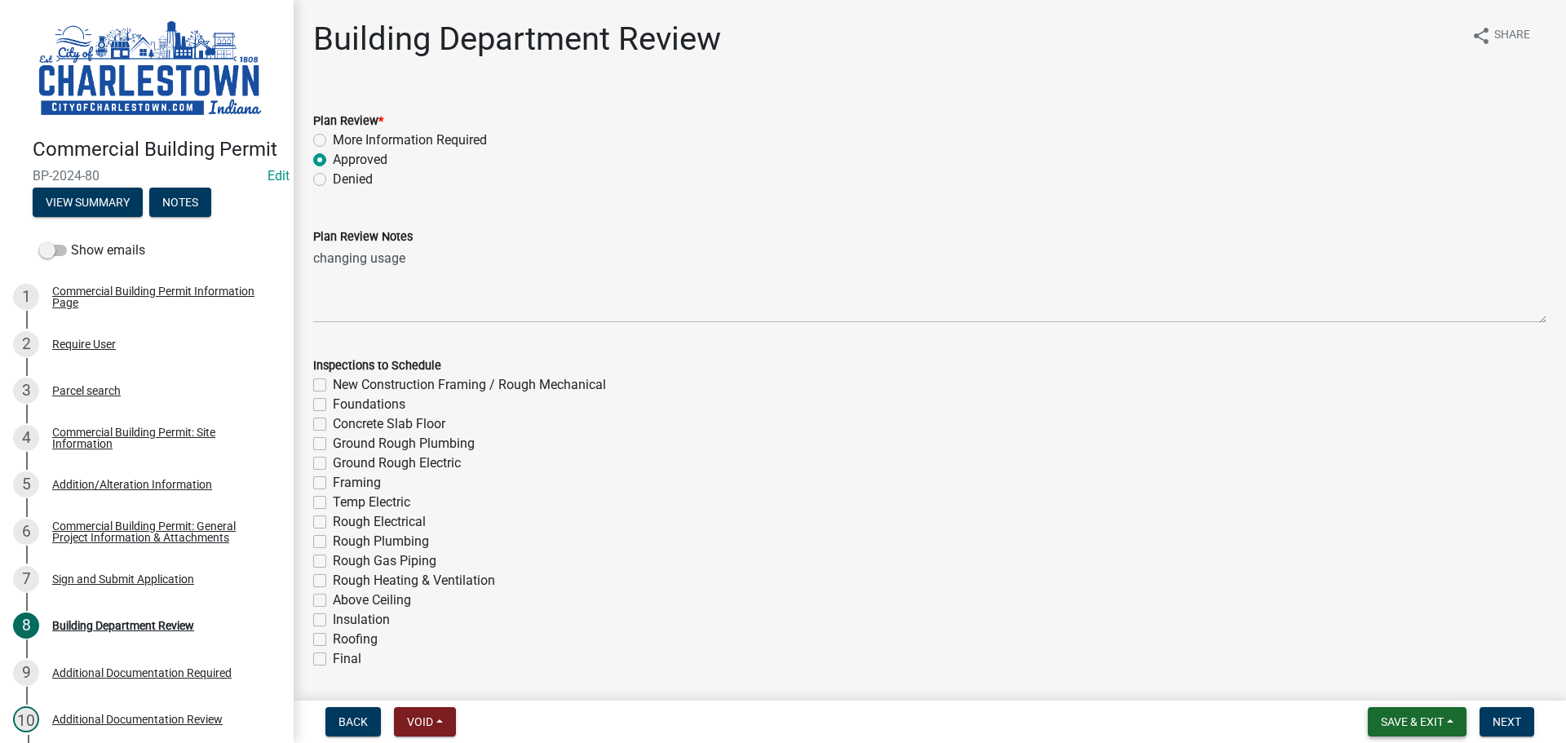
click at [1425, 720] on span "Save & Exit" at bounding box center [1412, 721] width 63 height 13
click at [1392, 683] on button "Save & Exit" at bounding box center [1401, 679] width 131 height 39
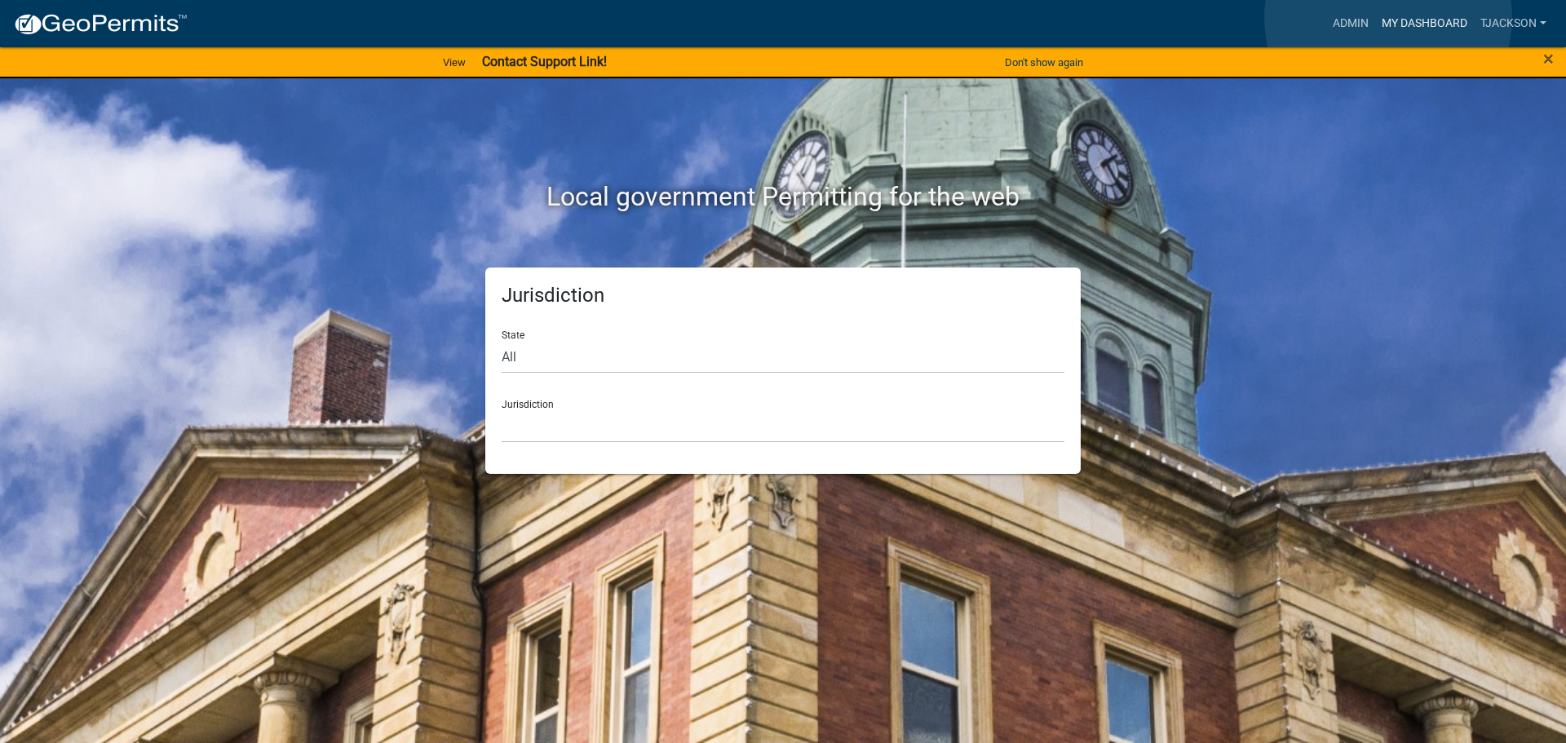
click at [1388, 19] on link "My Dashboard" at bounding box center [1424, 23] width 99 height 31
